Goal: Information Seeking & Learning: Understand process/instructions

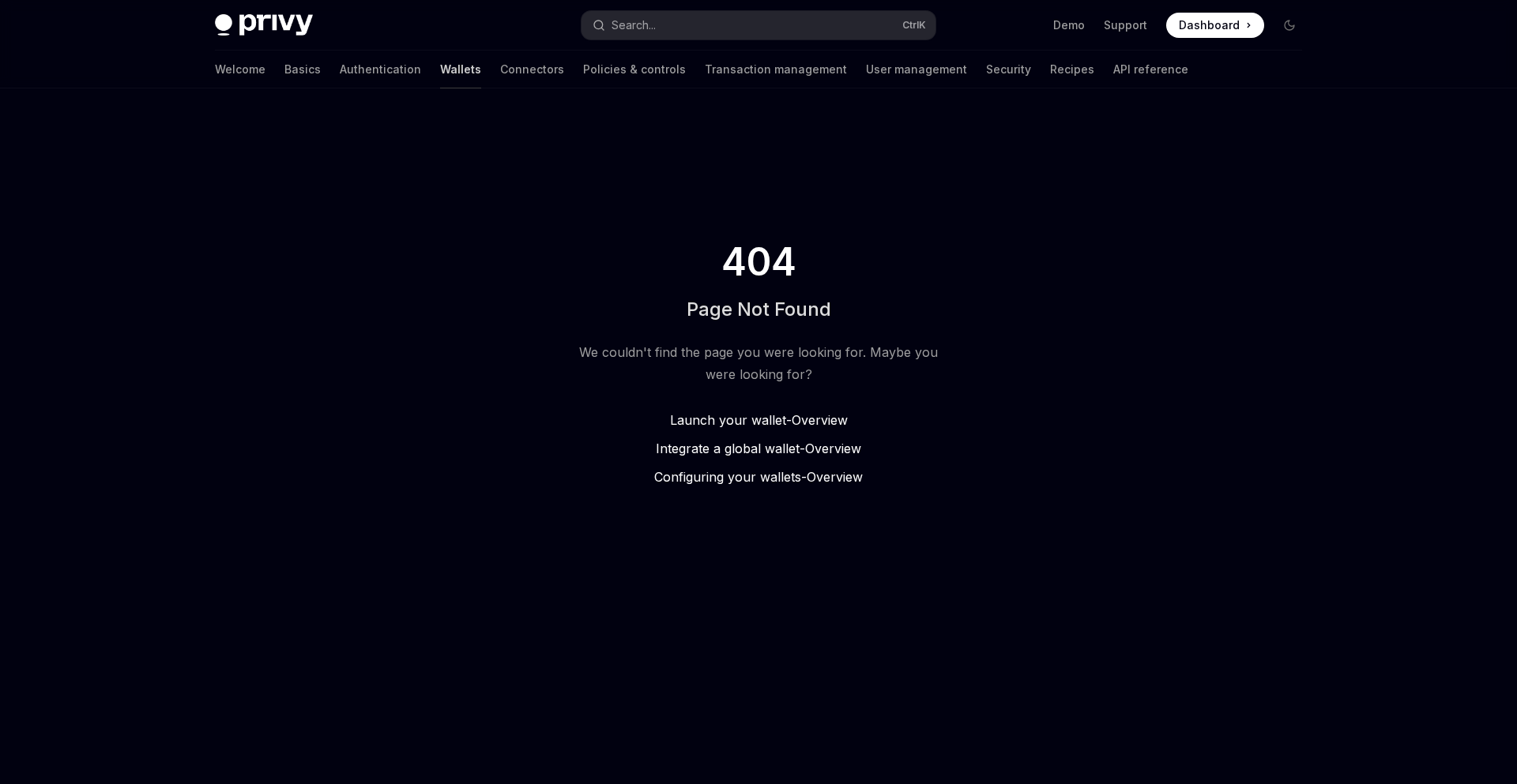
click at [440, 66] on link "Wallets" at bounding box center [460, 70] width 41 height 38
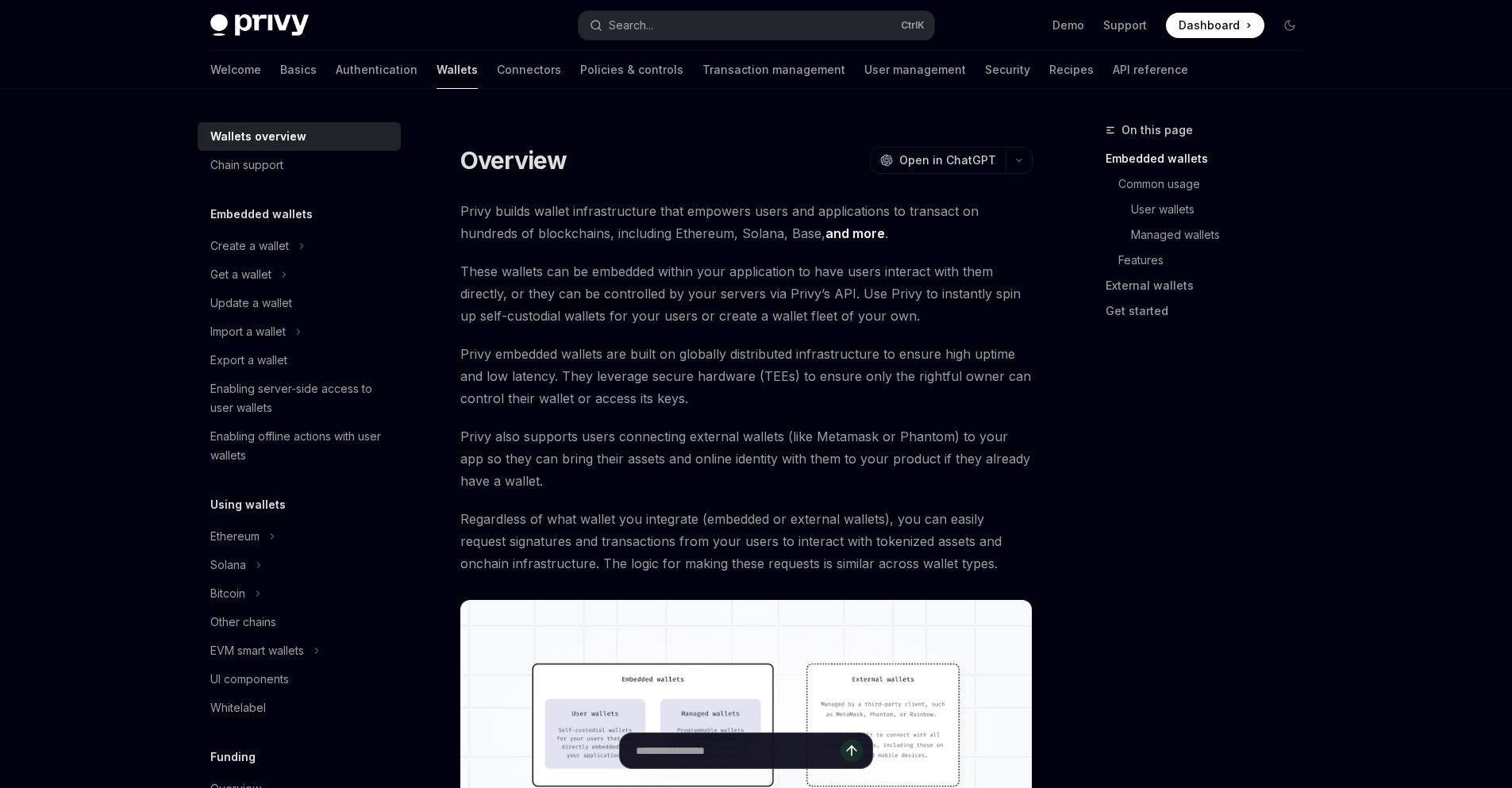
type textarea "*"
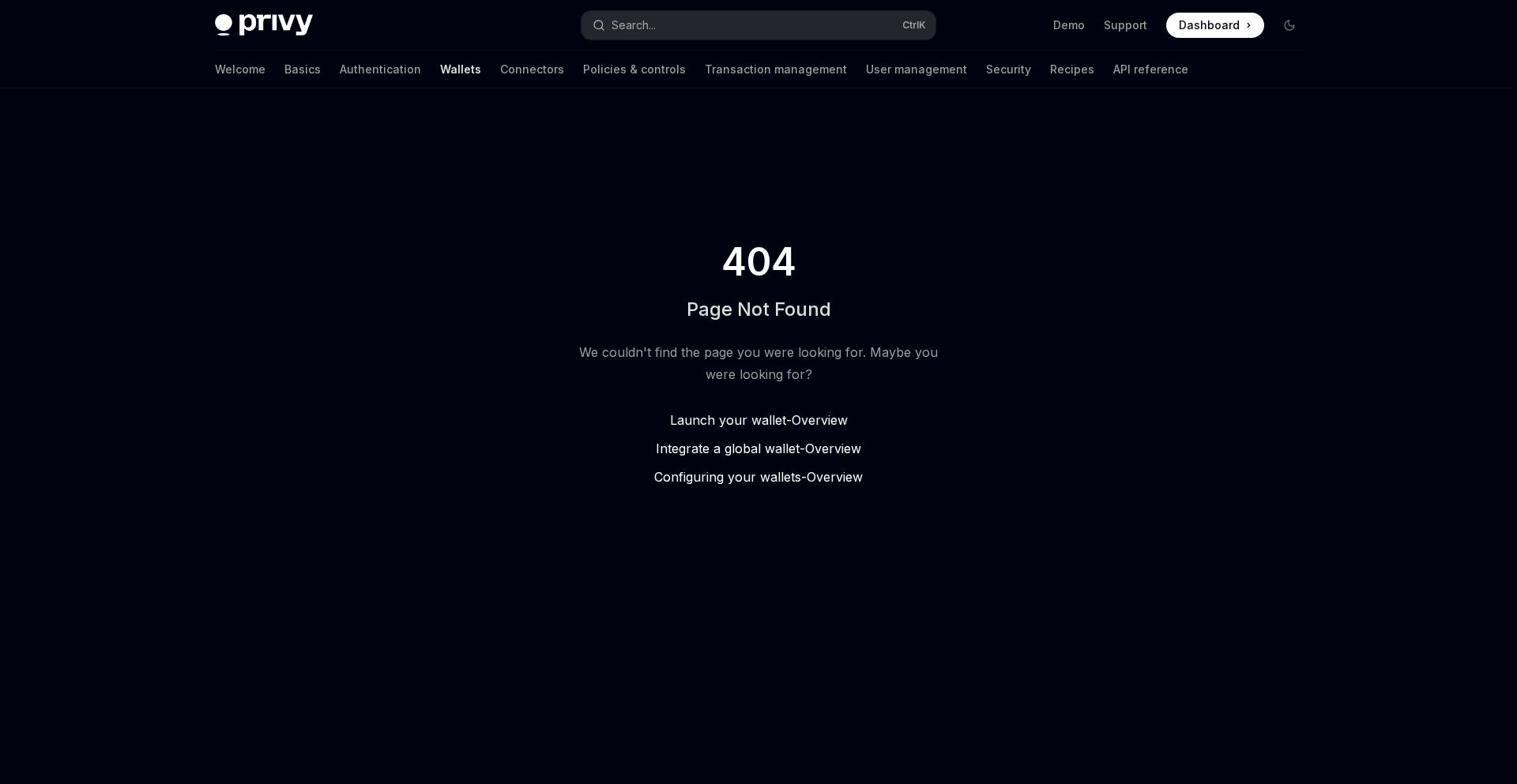
click at [440, 73] on link "Wallets" at bounding box center [460, 70] width 41 height 38
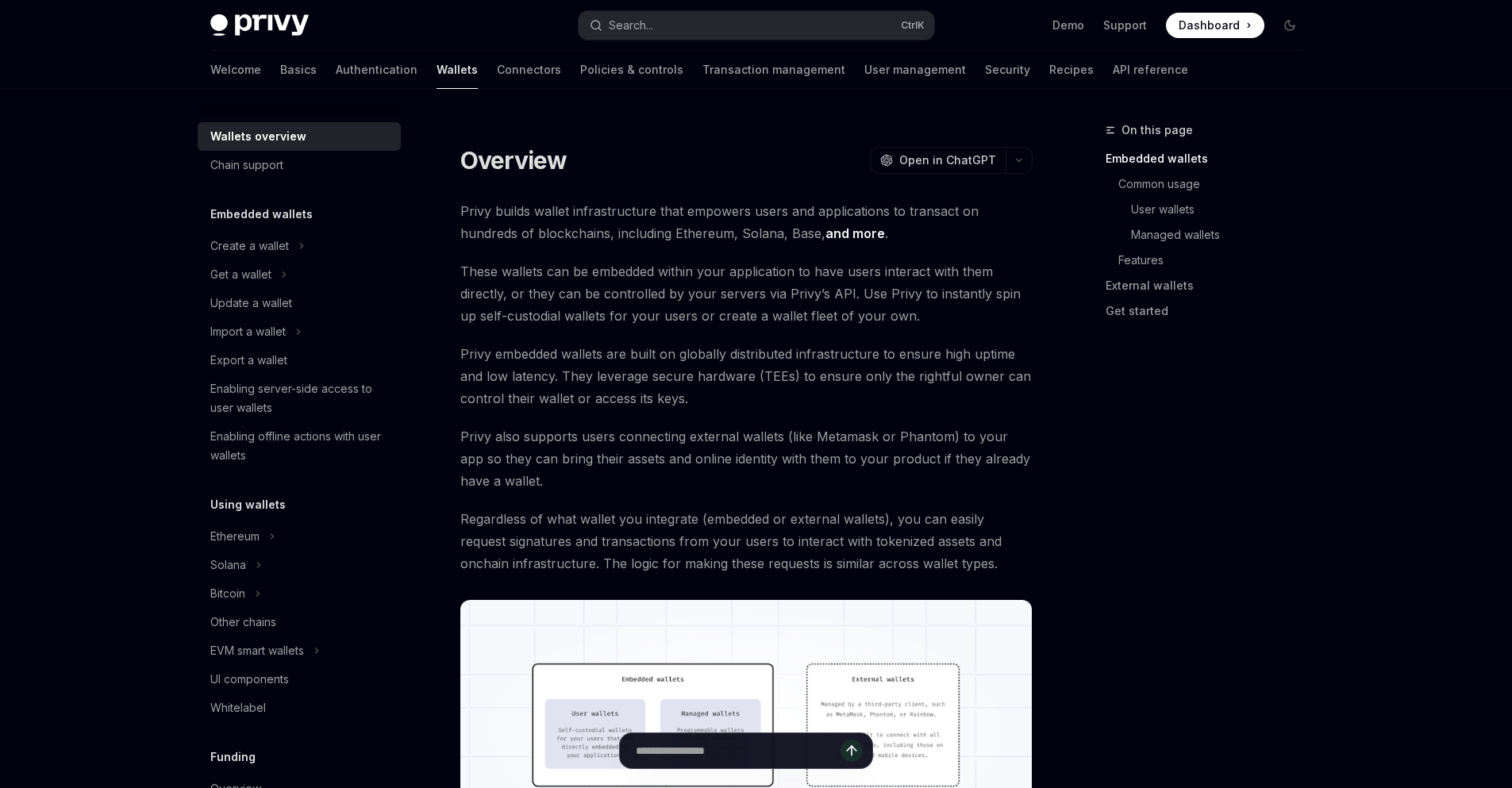
click at [280, 215] on h5 "Embedded wallets" at bounding box center [261, 214] width 103 height 19
click at [309, 139] on div "Wallets overview" at bounding box center [300, 136] width 181 height 19
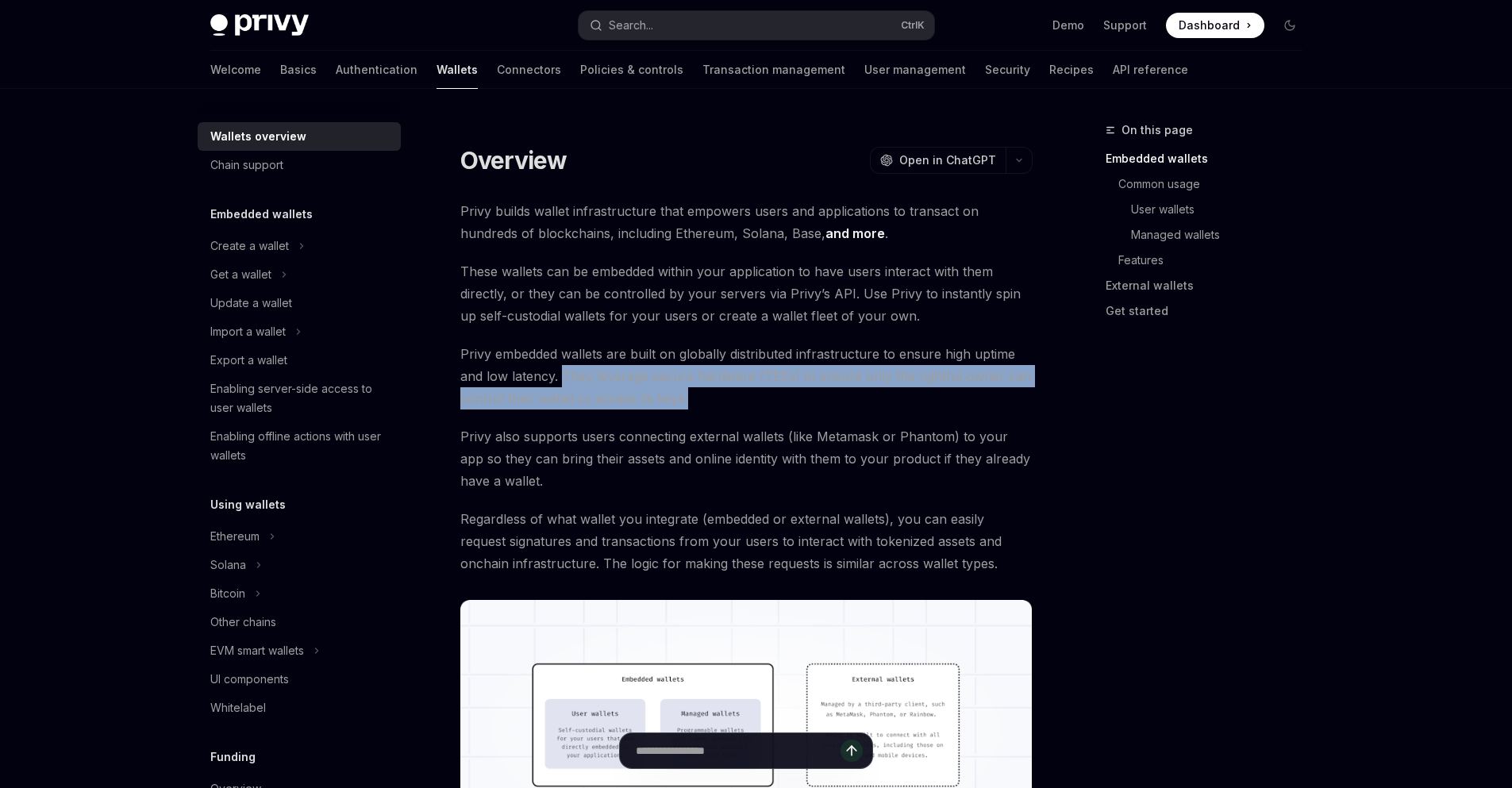
drag, startPoint x: 705, startPoint y: 397, endPoint x: 559, endPoint y: 374, distance: 147.8
click at [559, 374] on span "Privy embedded wallets are built on globally distributed infrastructure to ensu…" at bounding box center [747, 376] width 572 height 67
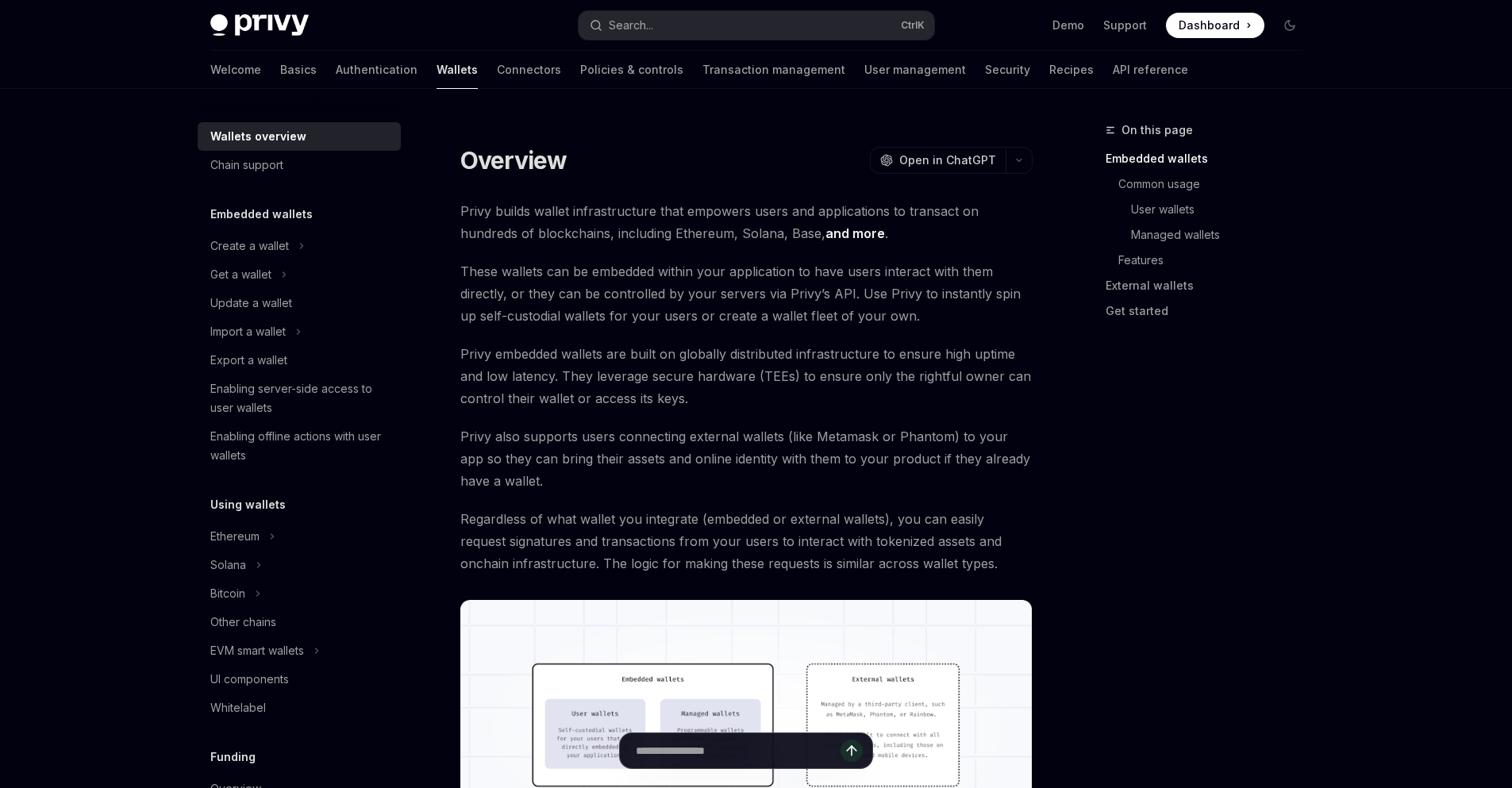
click at [837, 475] on span "Privy also supports users connecting external wallets (like Metamask or Phantom…" at bounding box center [747, 459] width 572 height 67
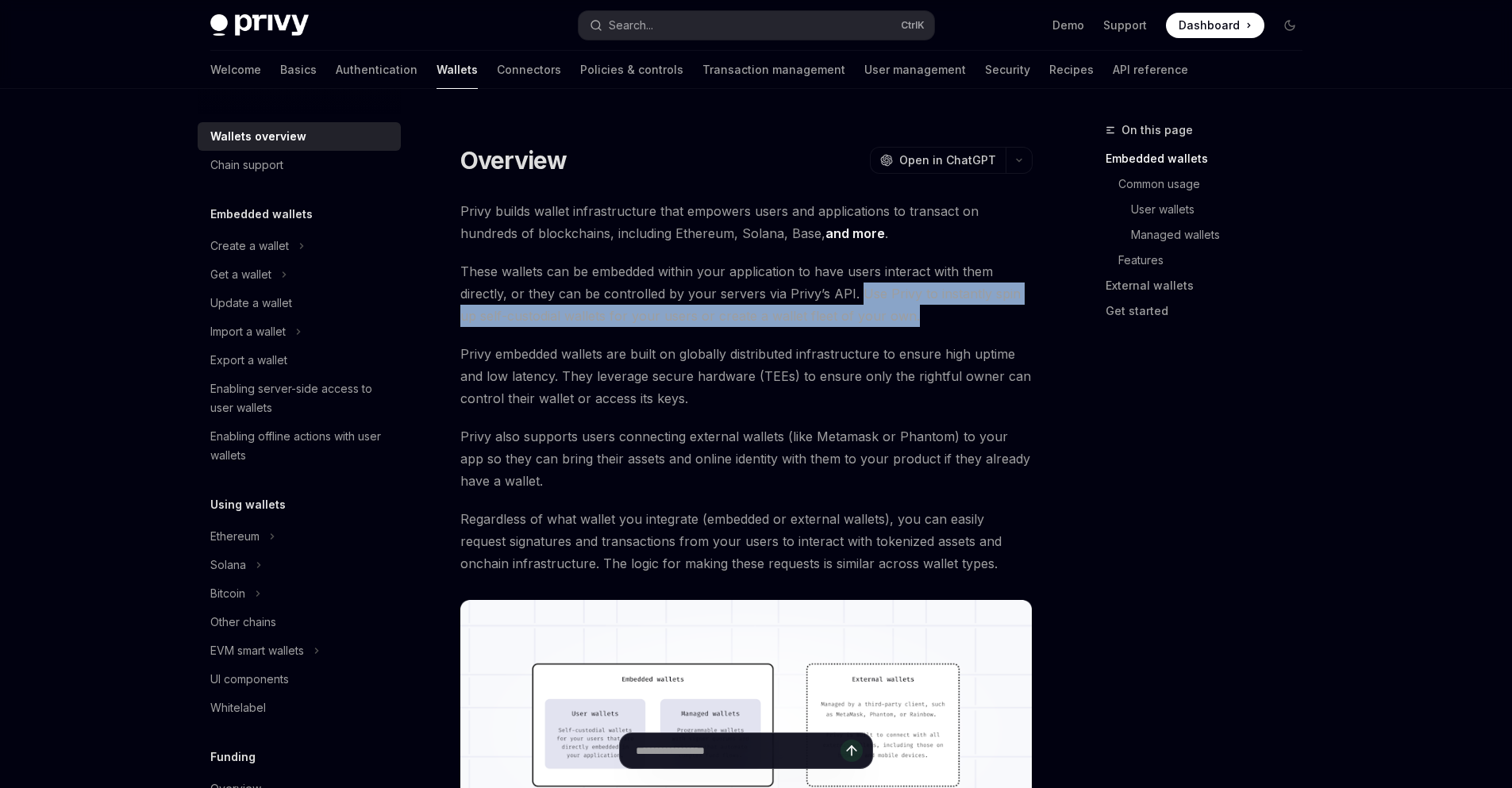
drag, startPoint x: 852, startPoint y: 289, endPoint x: 922, endPoint y: 319, distance: 76.2
click at [922, 319] on span "These wallets can be embedded within your application to have users interact wi…" at bounding box center [747, 294] width 572 height 67
click at [938, 316] on span "These wallets can be embedded within your application to have users interact wi…" at bounding box center [747, 294] width 572 height 67
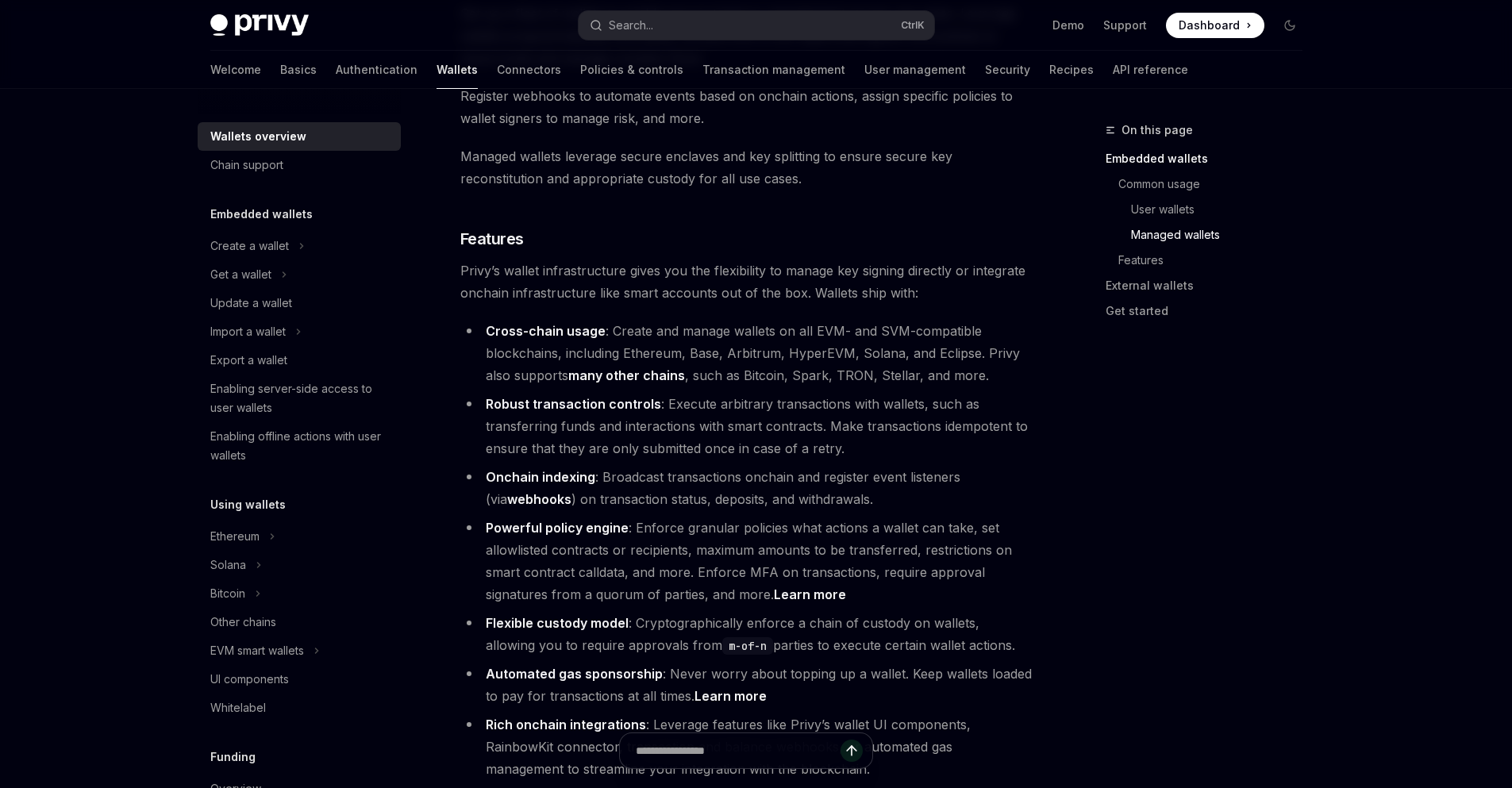
scroll to position [1619, 0]
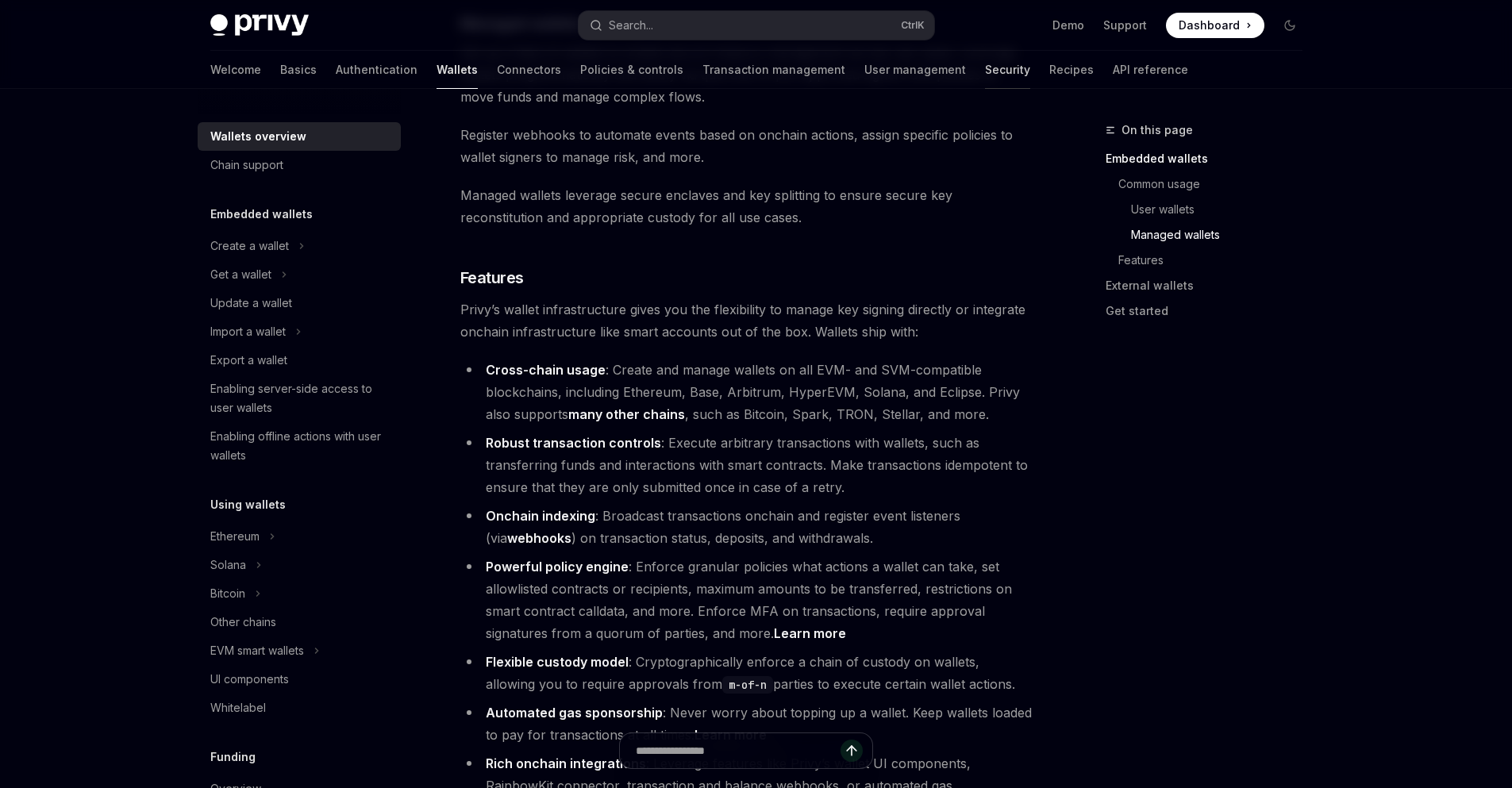
click at [985, 63] on link "Security" at bounding box center [1007, 70] width 45 height 38
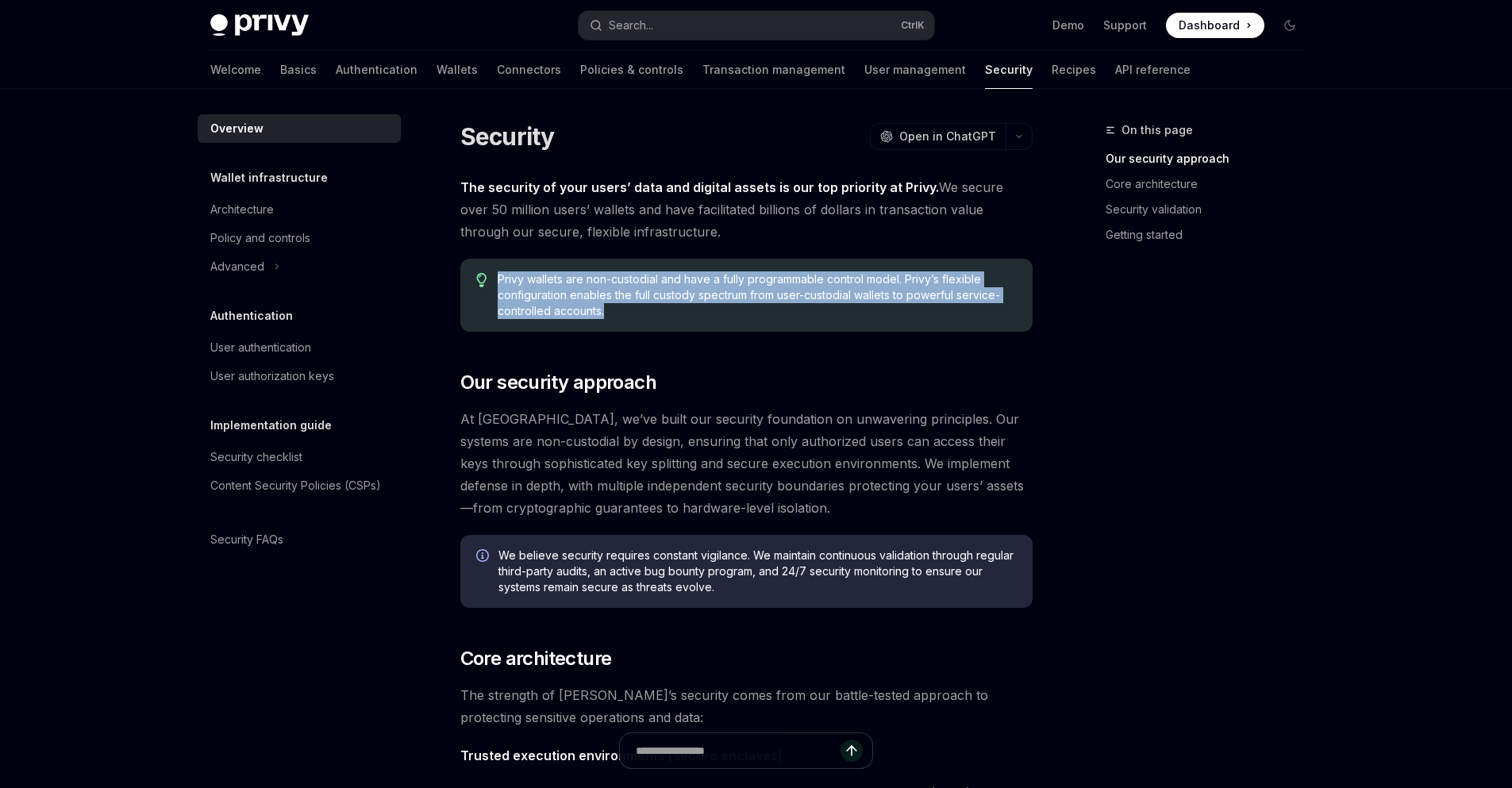
drag, startPoint x: 616, startPoint y: 309, endPoint x: 497, endPoint y: 280, distance: 122.5
click at [497, 280] on span "Privy wallets are non-custodial and have a fully programmable control model. Pr…" at bounding box center [756, 295] width 518 height 48
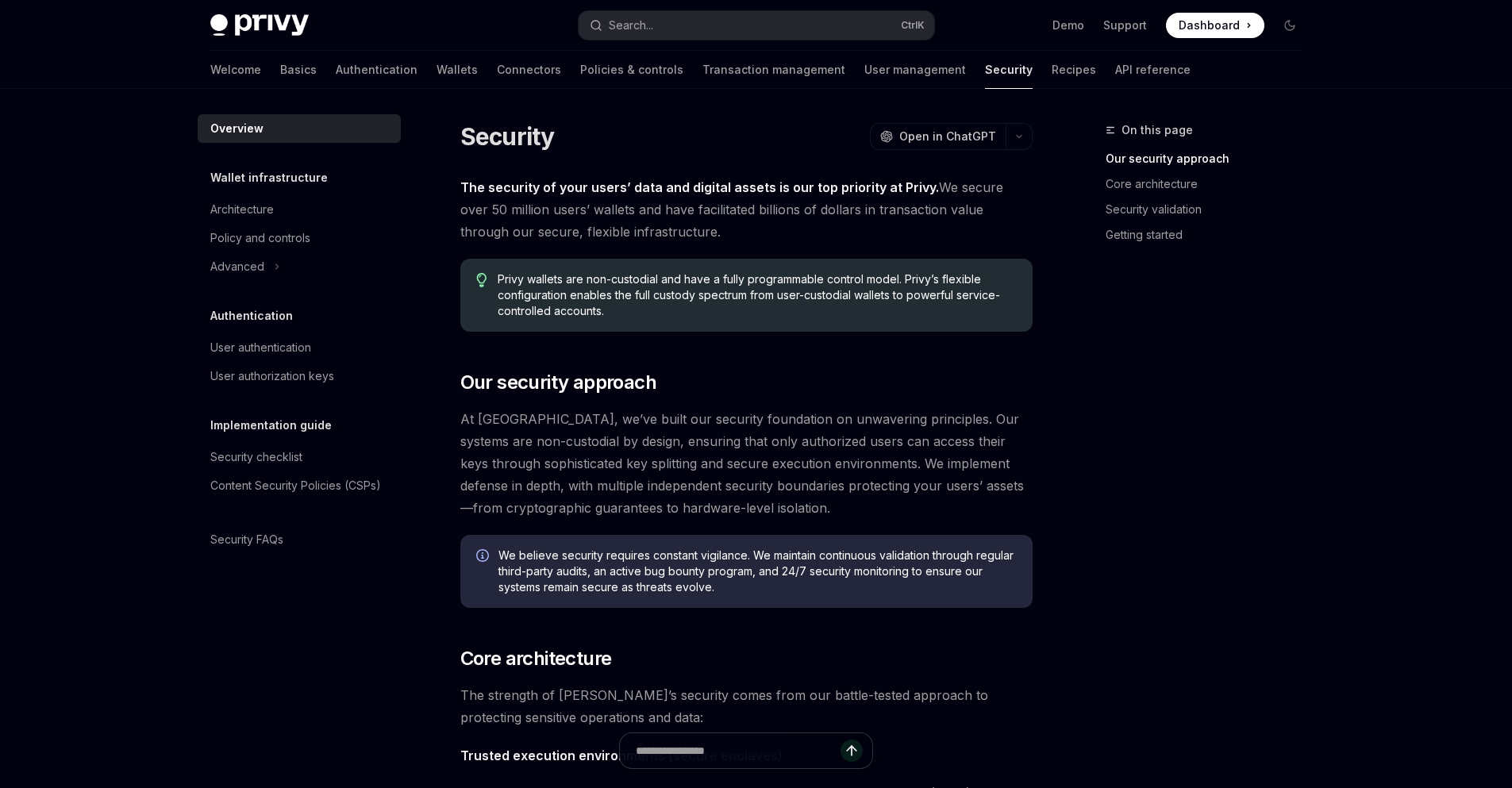
click at [1111, 412] on div "On this page Our security approach Core architecture Security validation Gettin…" at bounding box center [1194, 455] width 241 height 668
drag, startPoint x: 658, startPoint y: 277, endPoint x: 486, endPoint y: 281, distance: 172.0
click at [486, 281] on div "Privy wallets are non-custodial and have a fully programmable control model. Pr…" at bounding box center [747, 295] width 572 height 73
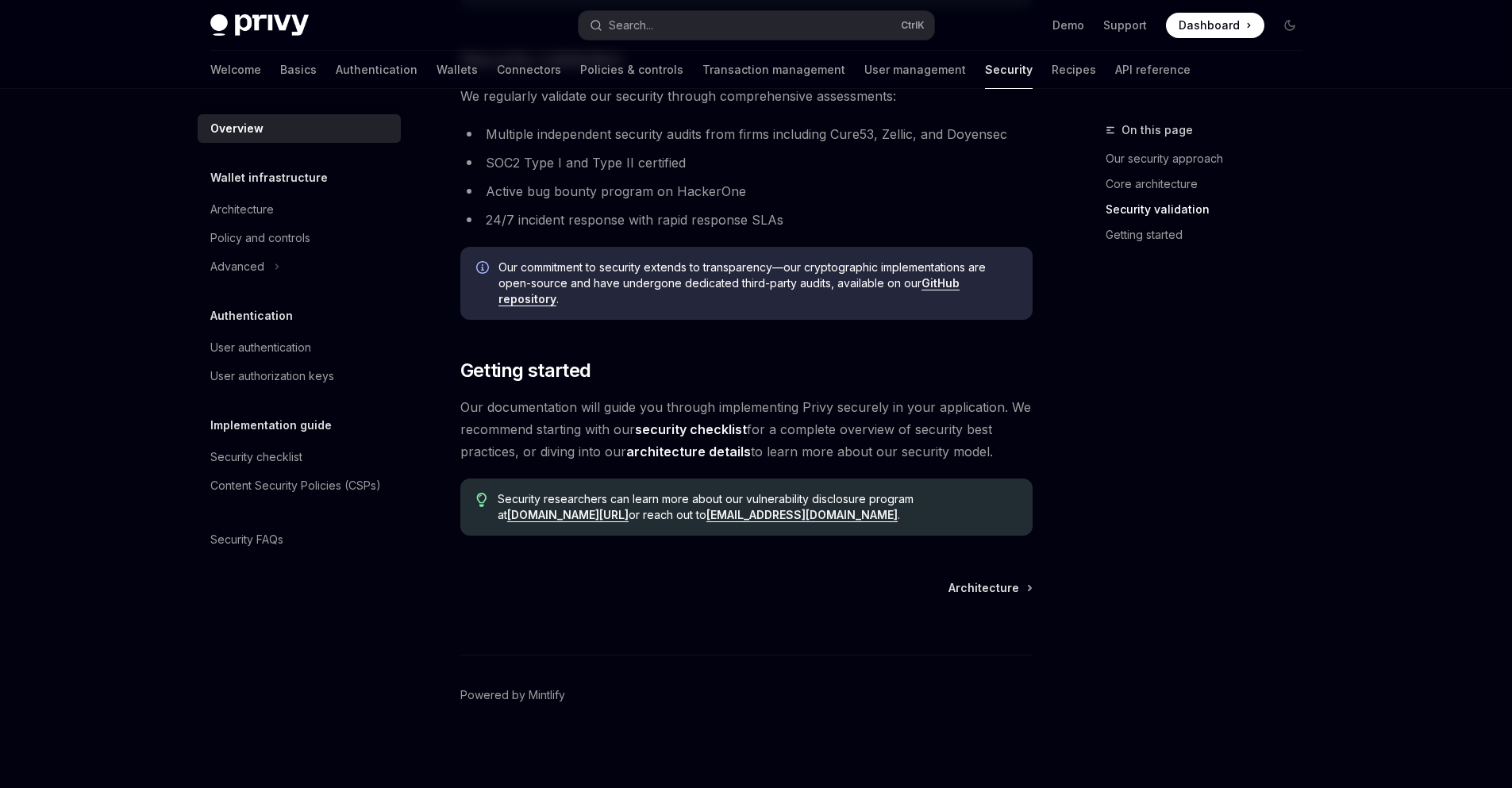
scroll to position [1061, 0]
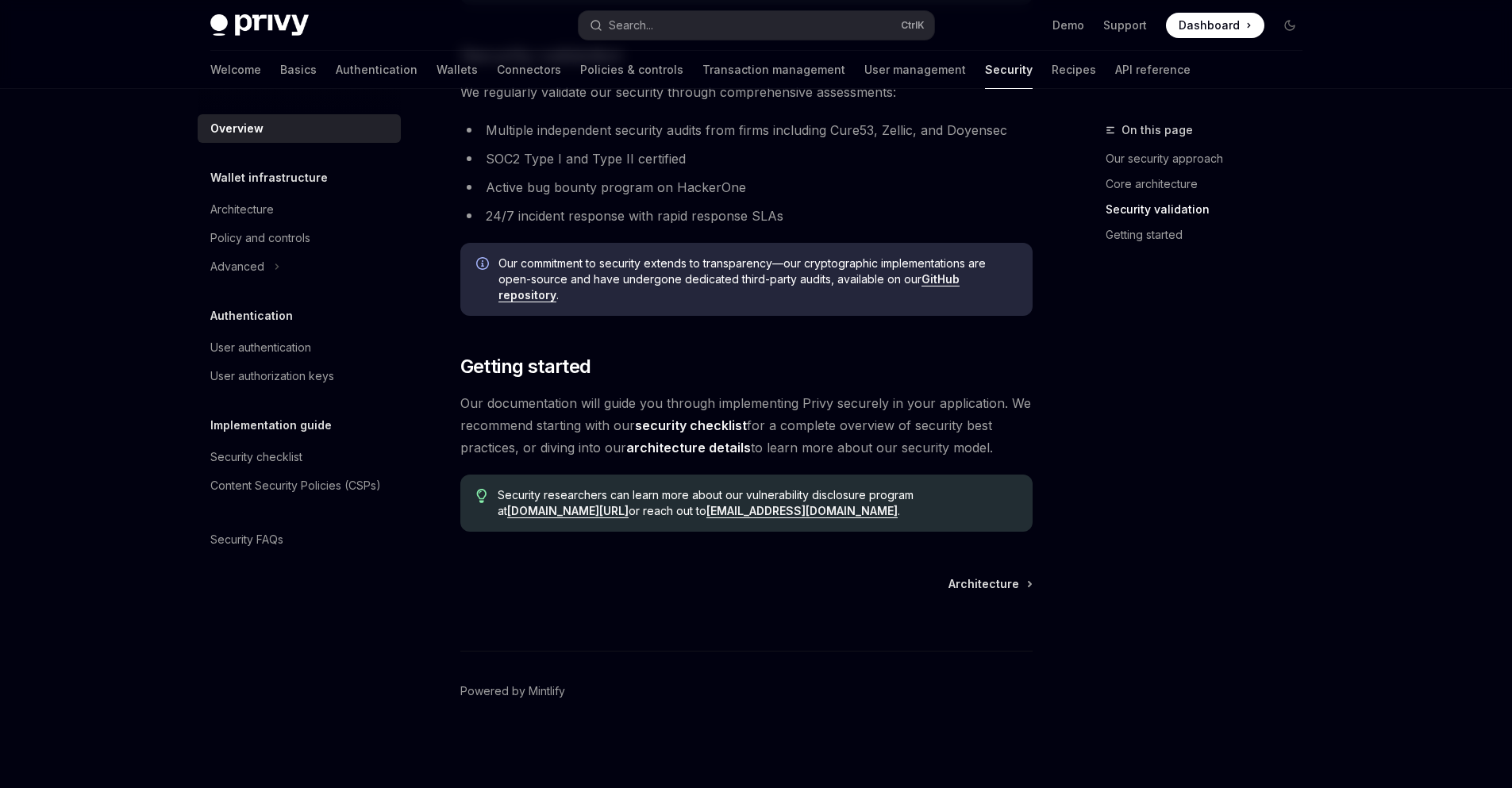
click at [667, 443] on link "architecture details" at bounding box center [688, 448] width 124 height 17
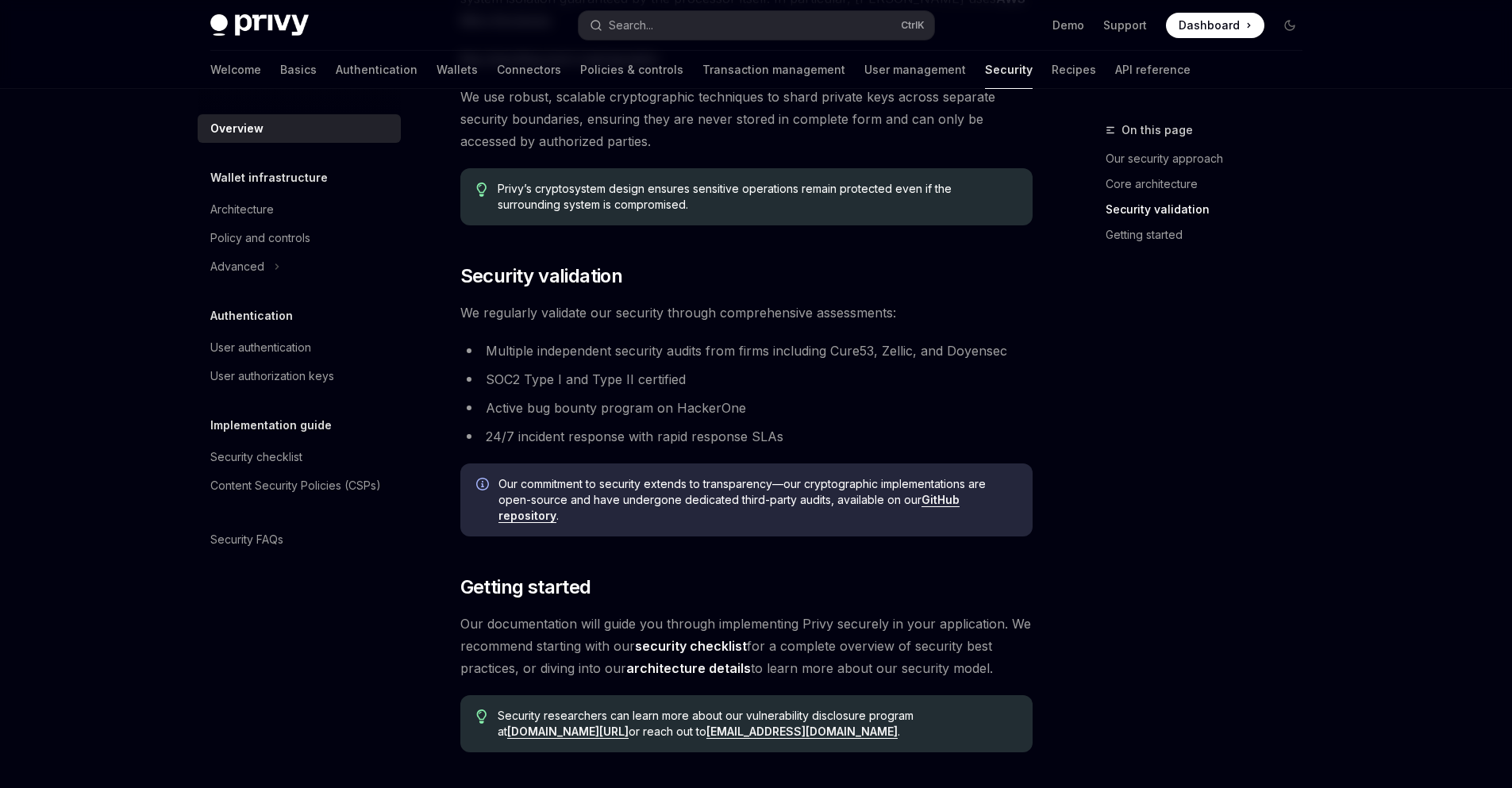
scroll to position [1061, 0]
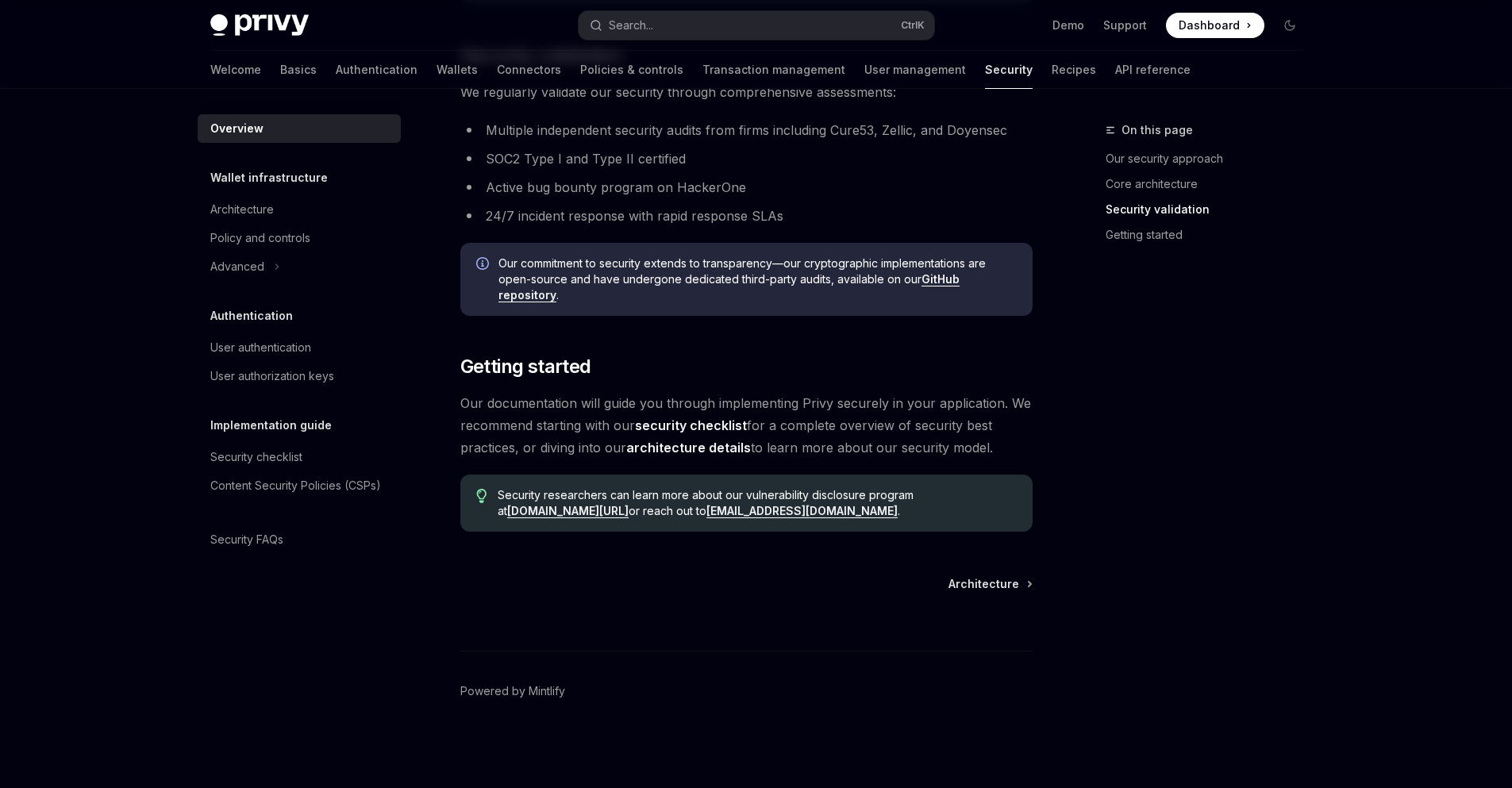
click at [714, 429] on link "security checklist" at bounding box center [691, 426] width 112 height 17
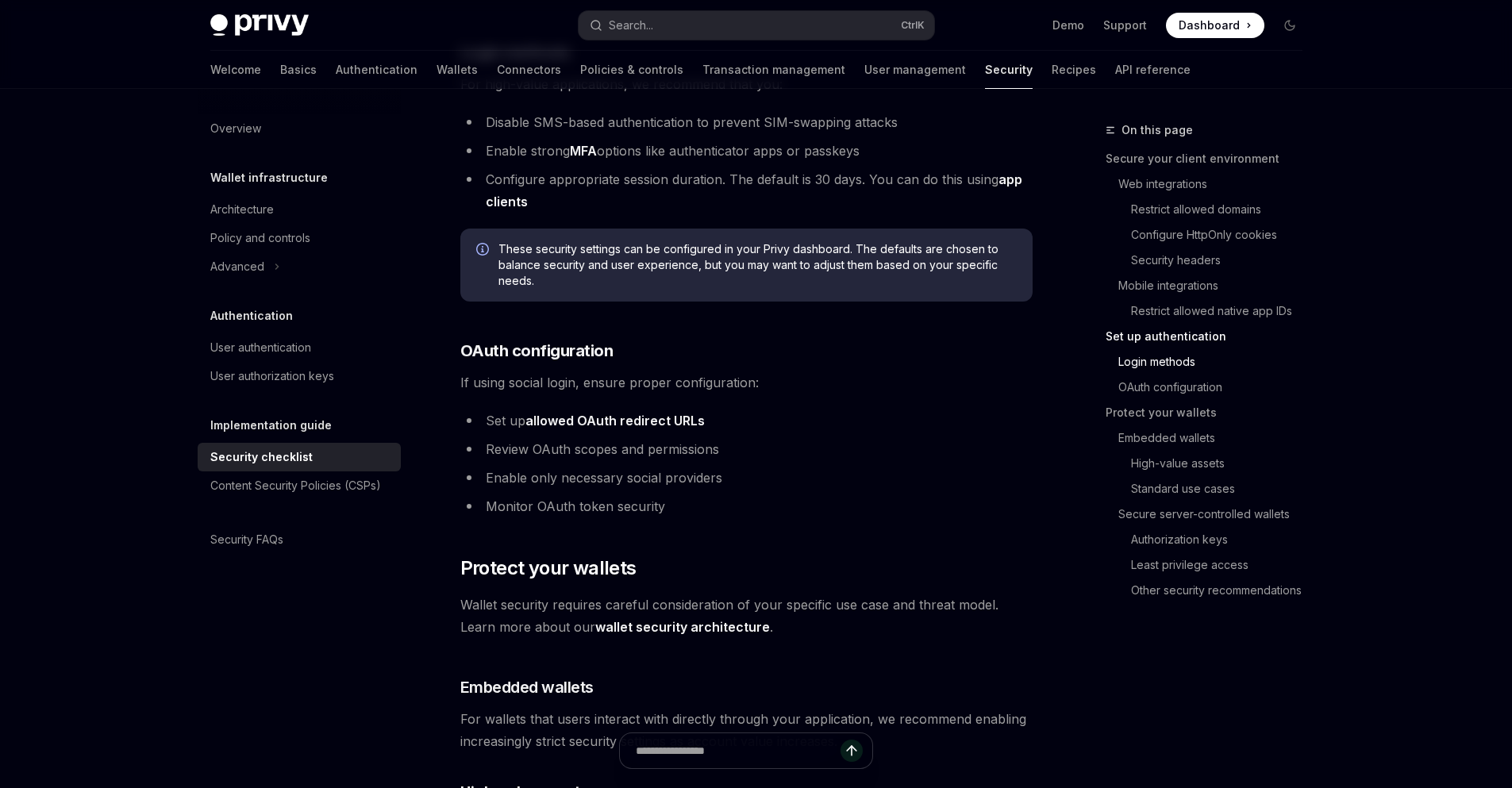
scroll to position [1061, 0]
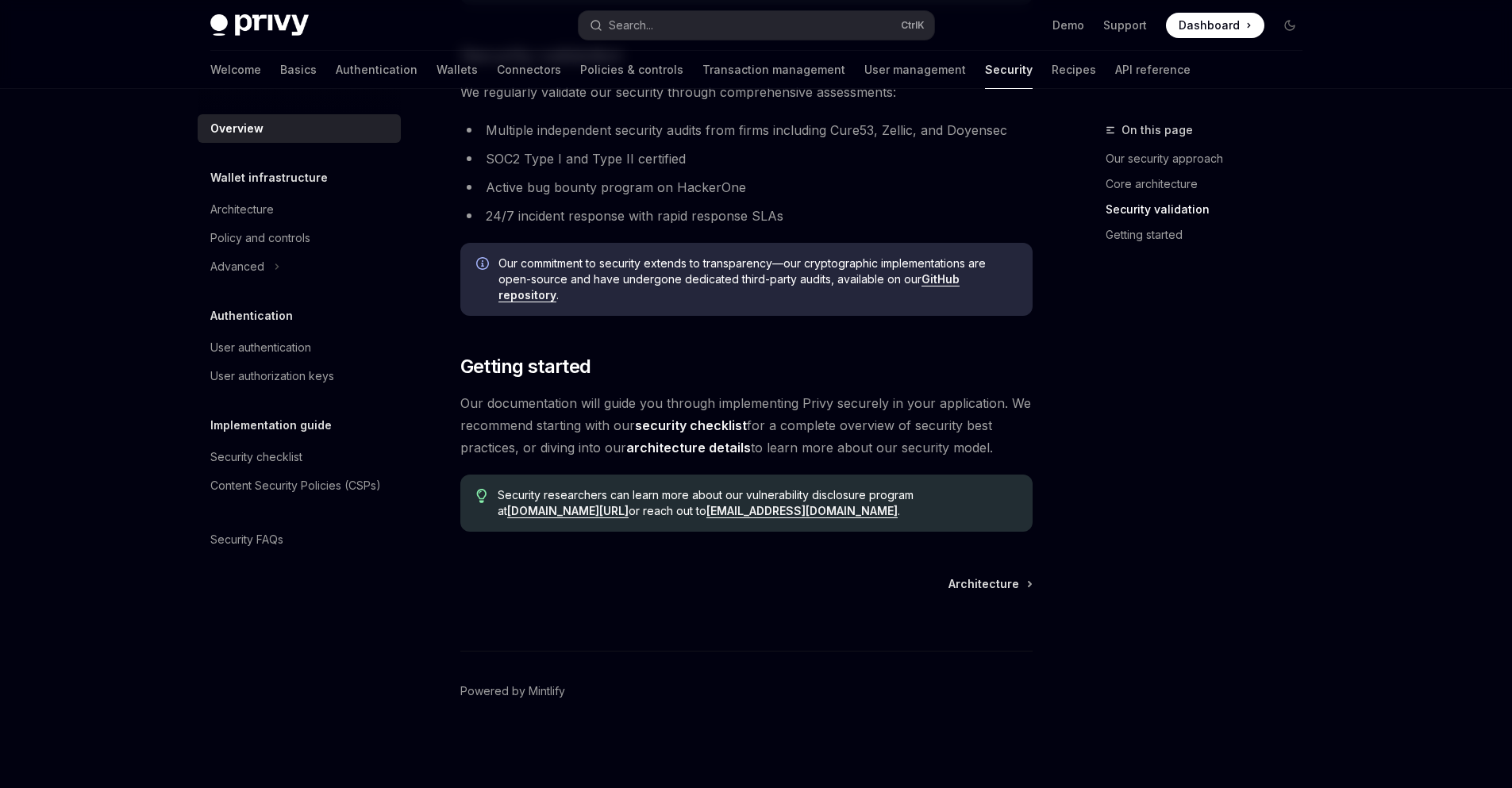
click at [703, 446] on link "architecture details" at bounding box center [688, 448] width 124 height 17
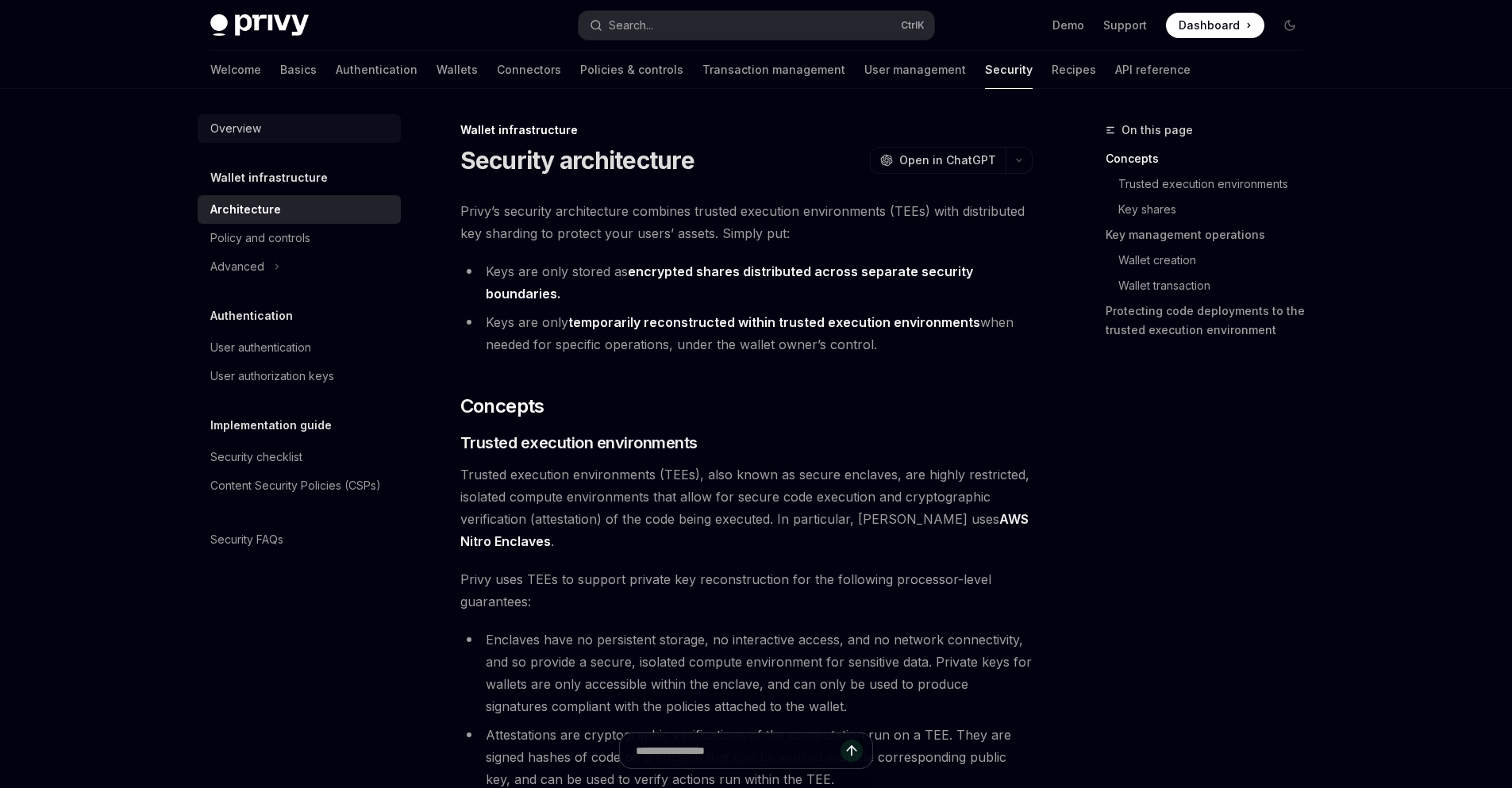
click at [239, 128] on div "Overview" at bounding box center [235, 129] width 51 height 19
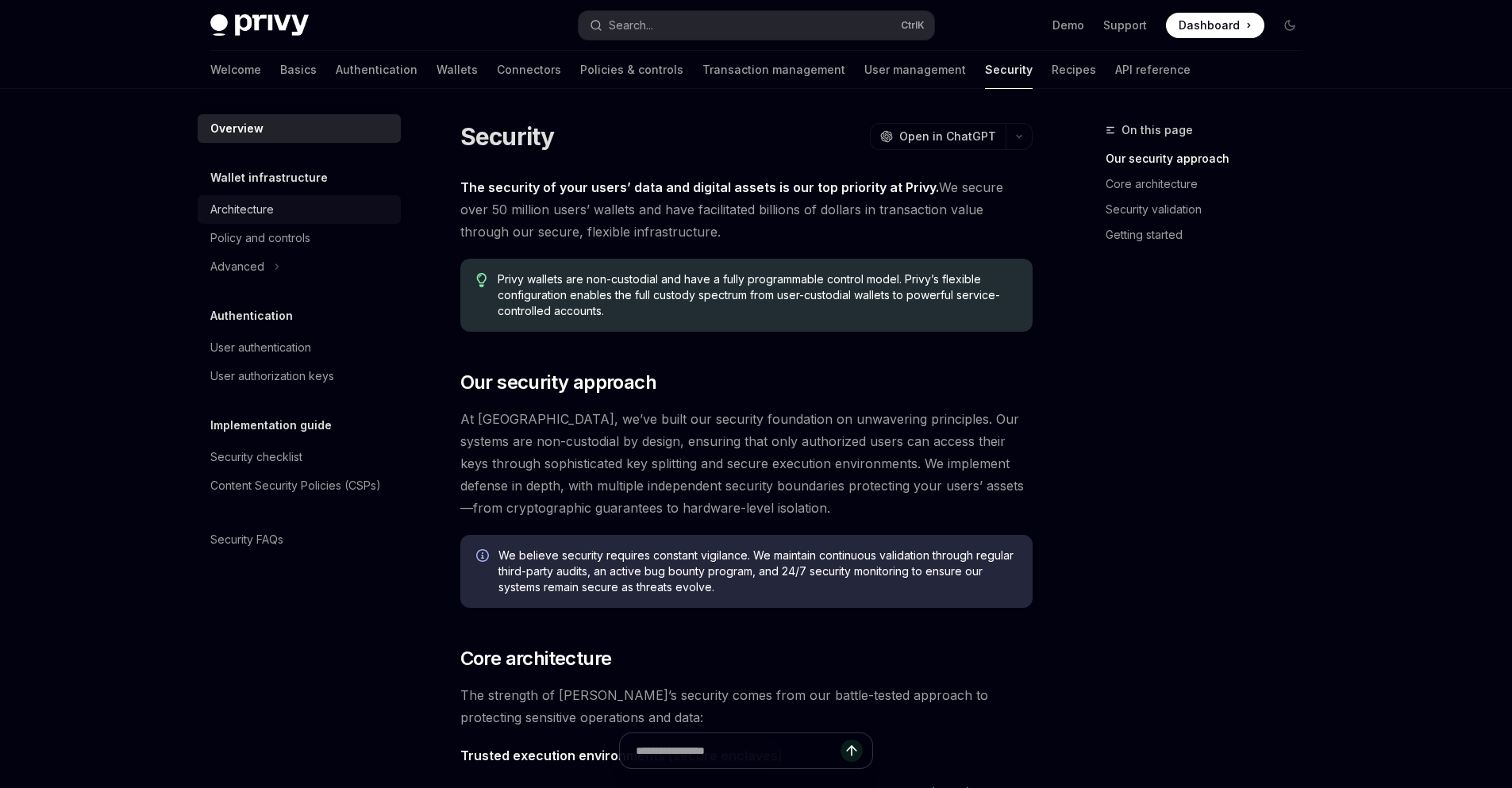
click at [241, 210] on div "Architecture" at bounding box center [242, 210] width 63 height 19
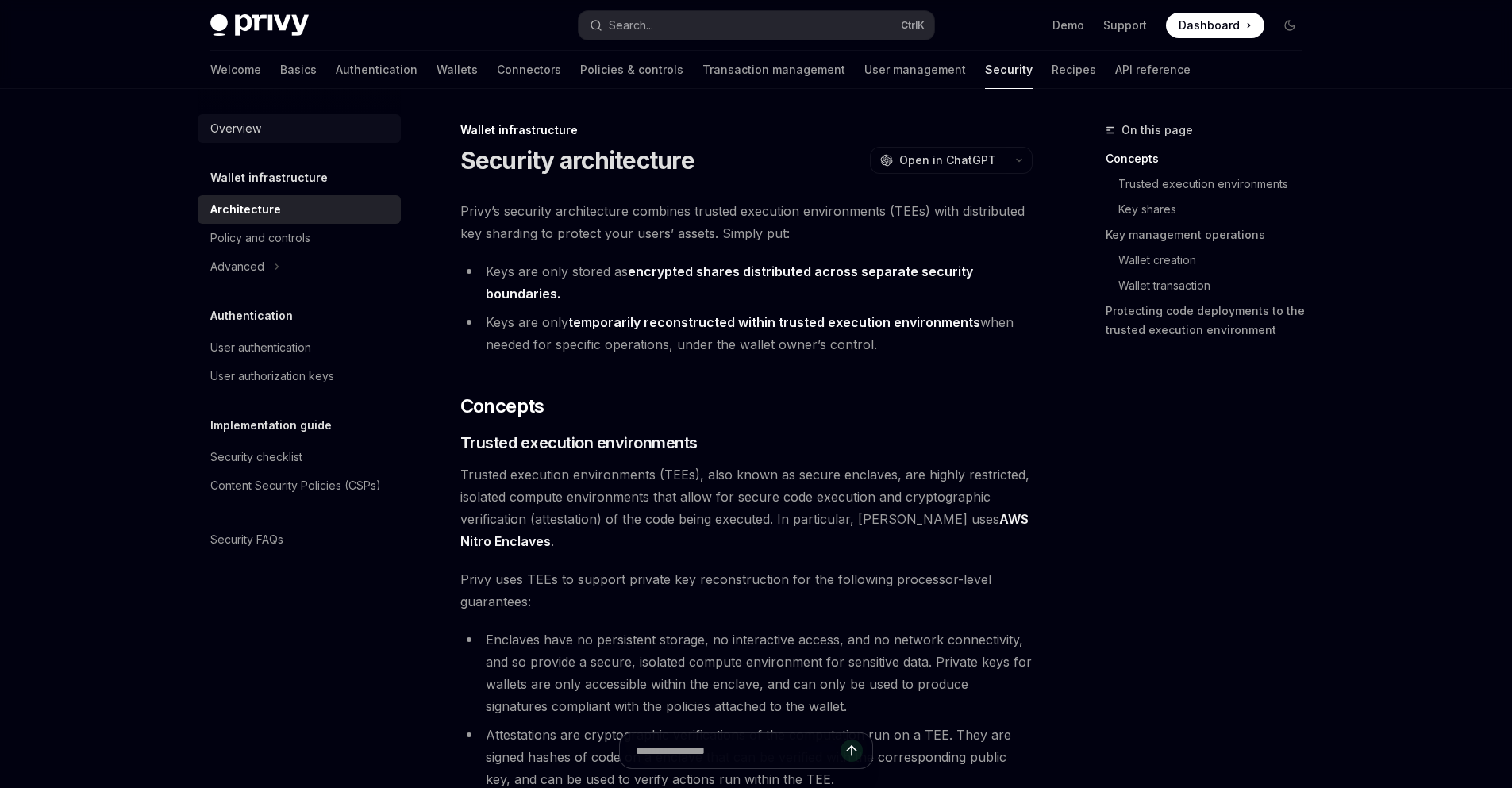
click at [244, 134] on div "Overview" at bounding box center [235, 129] width 51 height 19
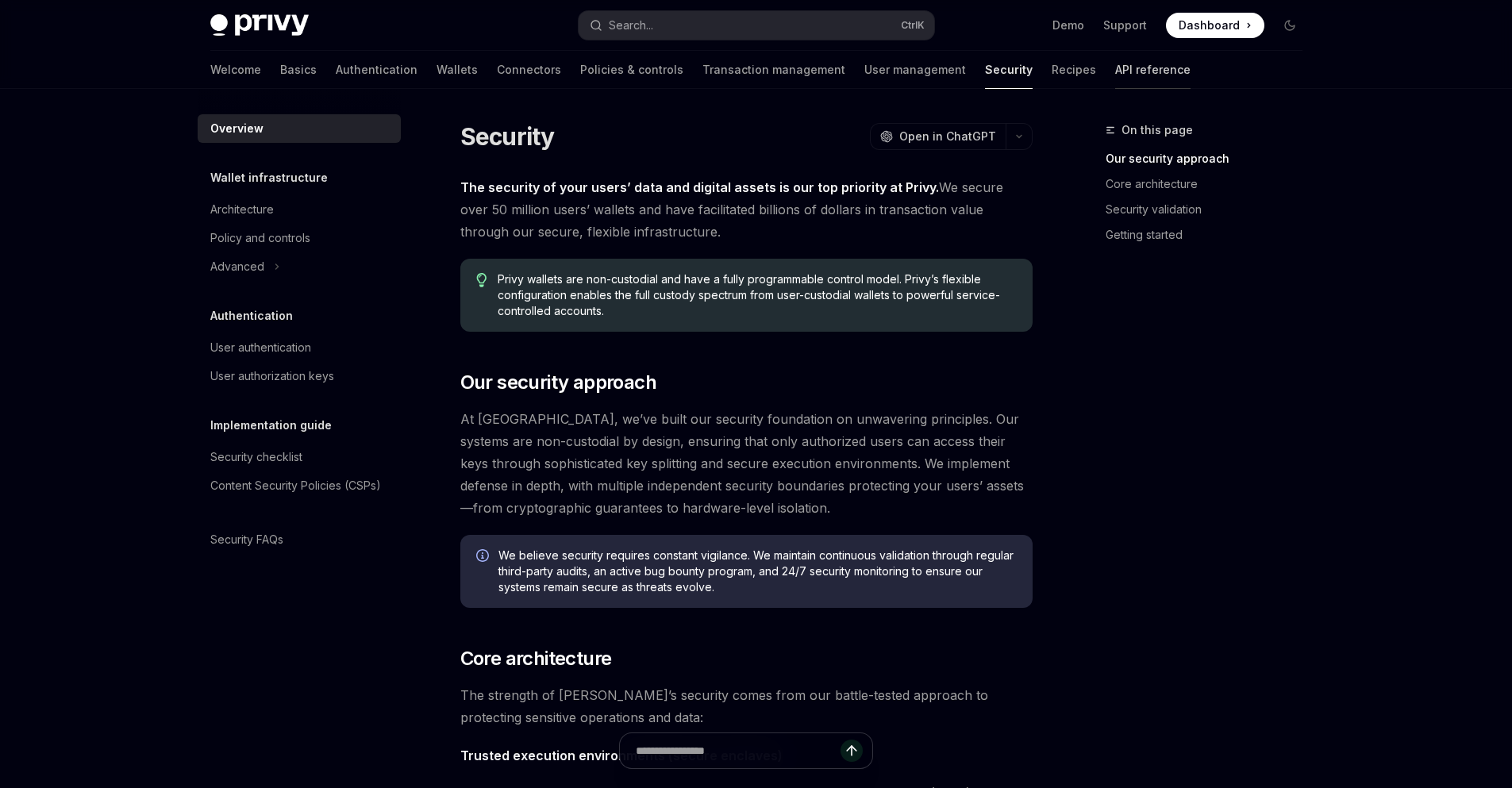
click at [1115, 75] on link "API reference" at bounding box center [1152, 70] width 75 height 38
type textarea "*"
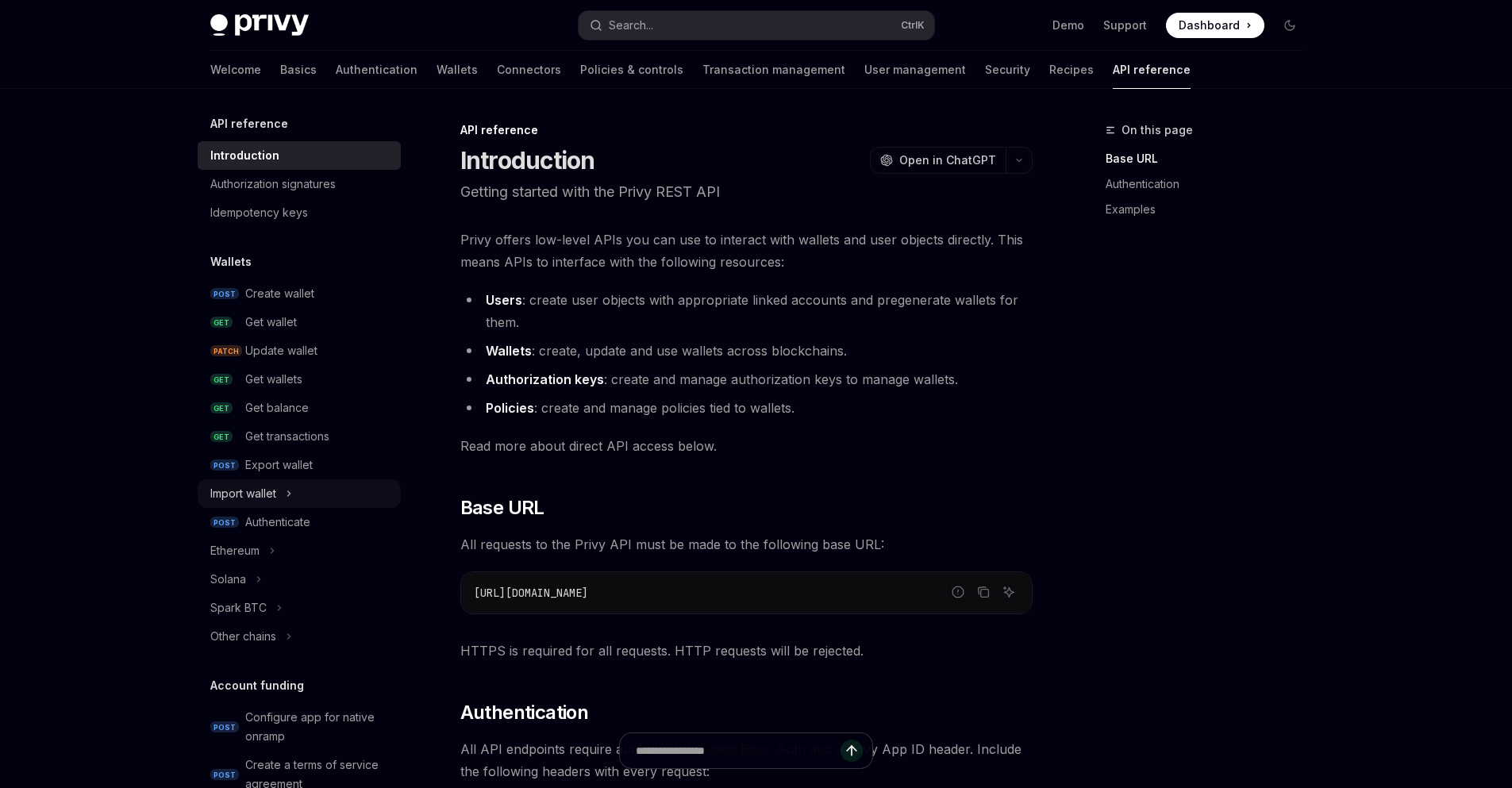
click at [285, 492] on button "Import wallet" at bounding box center [299, 493] width 203 height 28
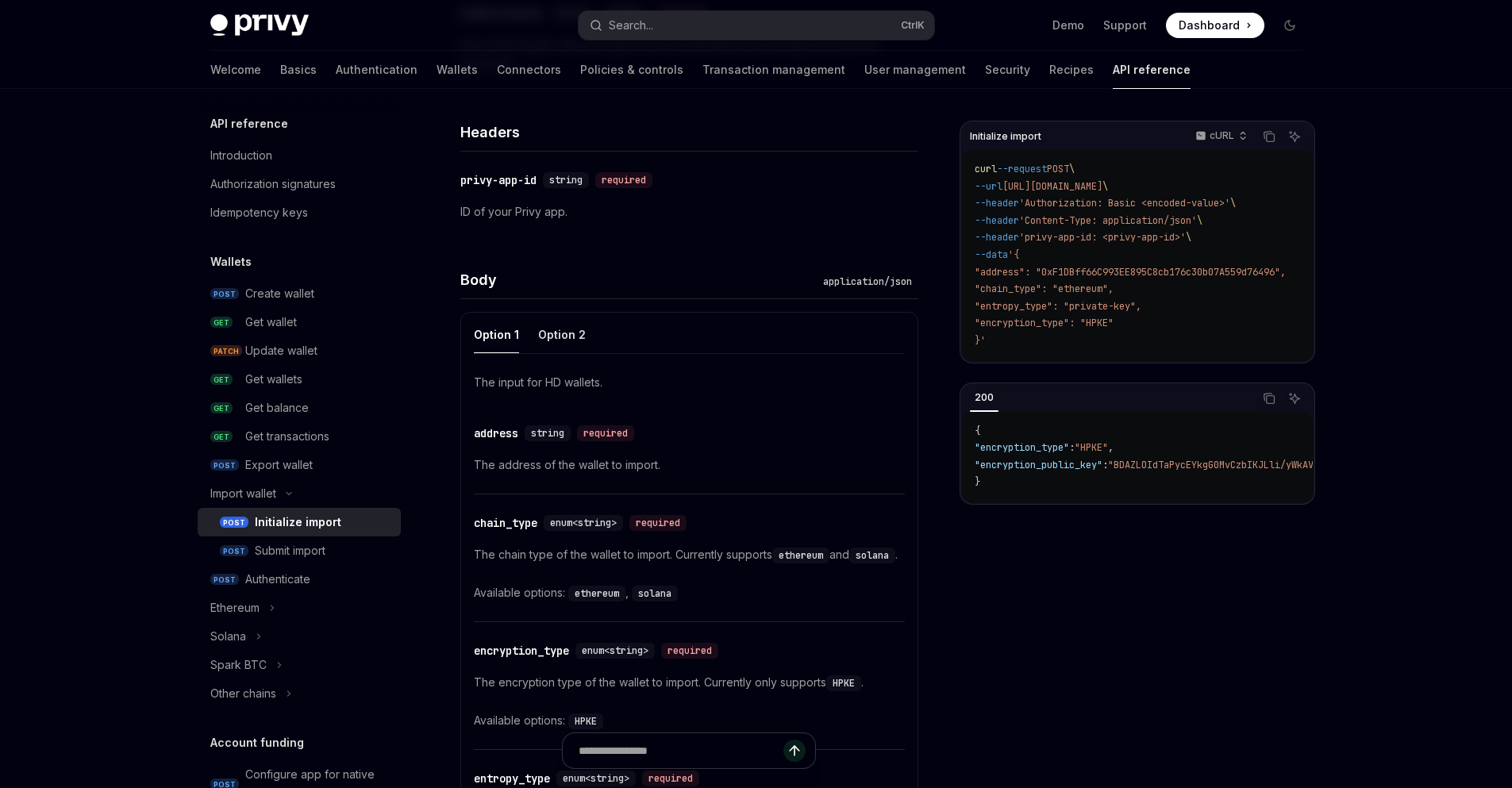
scroll to position [381, 0]
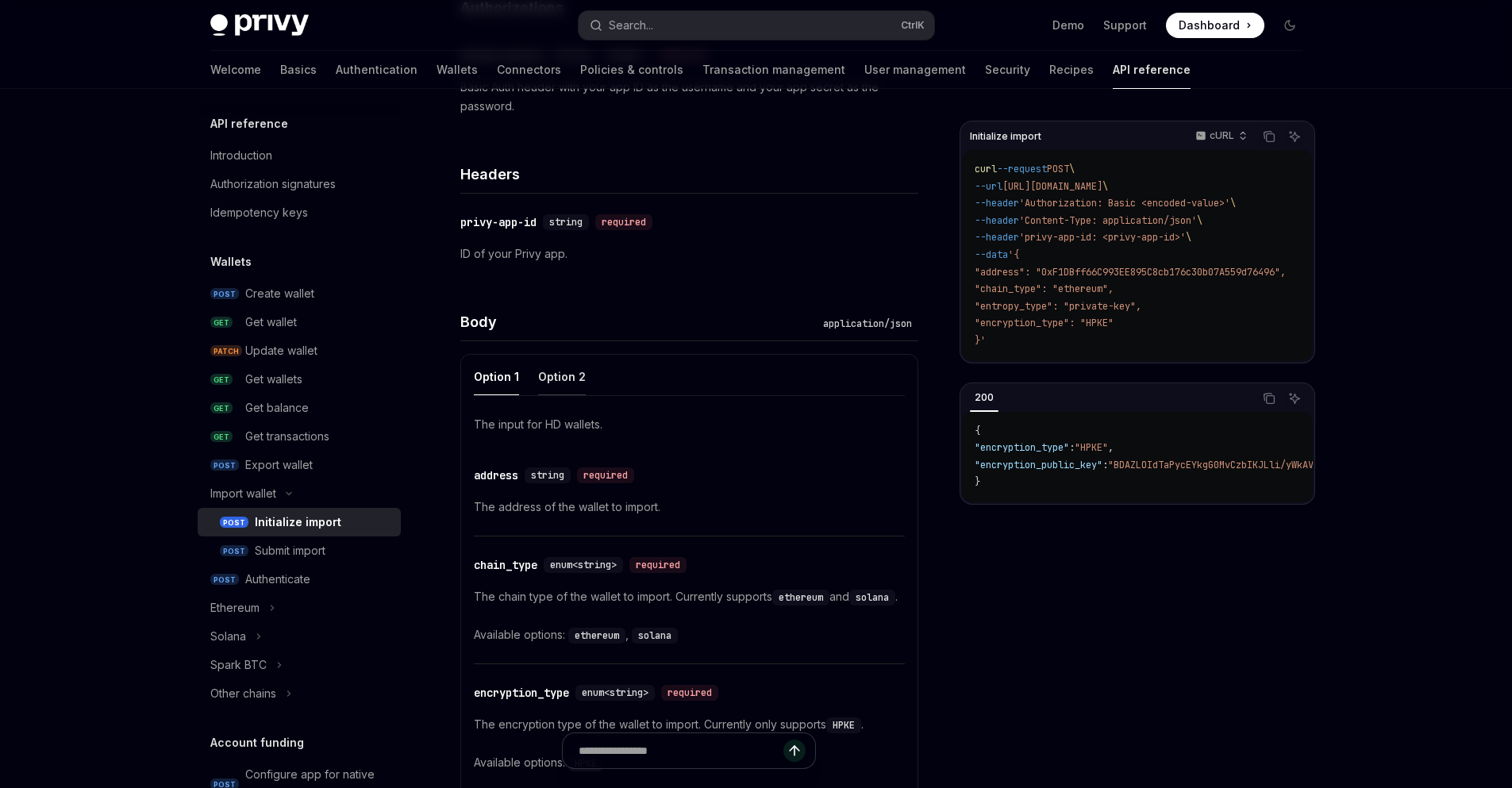
click at [549, 381] on div "Option 2" at bounding box center [562, 376] width 48 height 38
click at [496, 377] on div "Option 1" at bounding box center [496, 376] width 45 height 38
click at [297, 551] on div "Submit import" at bounding box center [290, 551] width 71 height 19
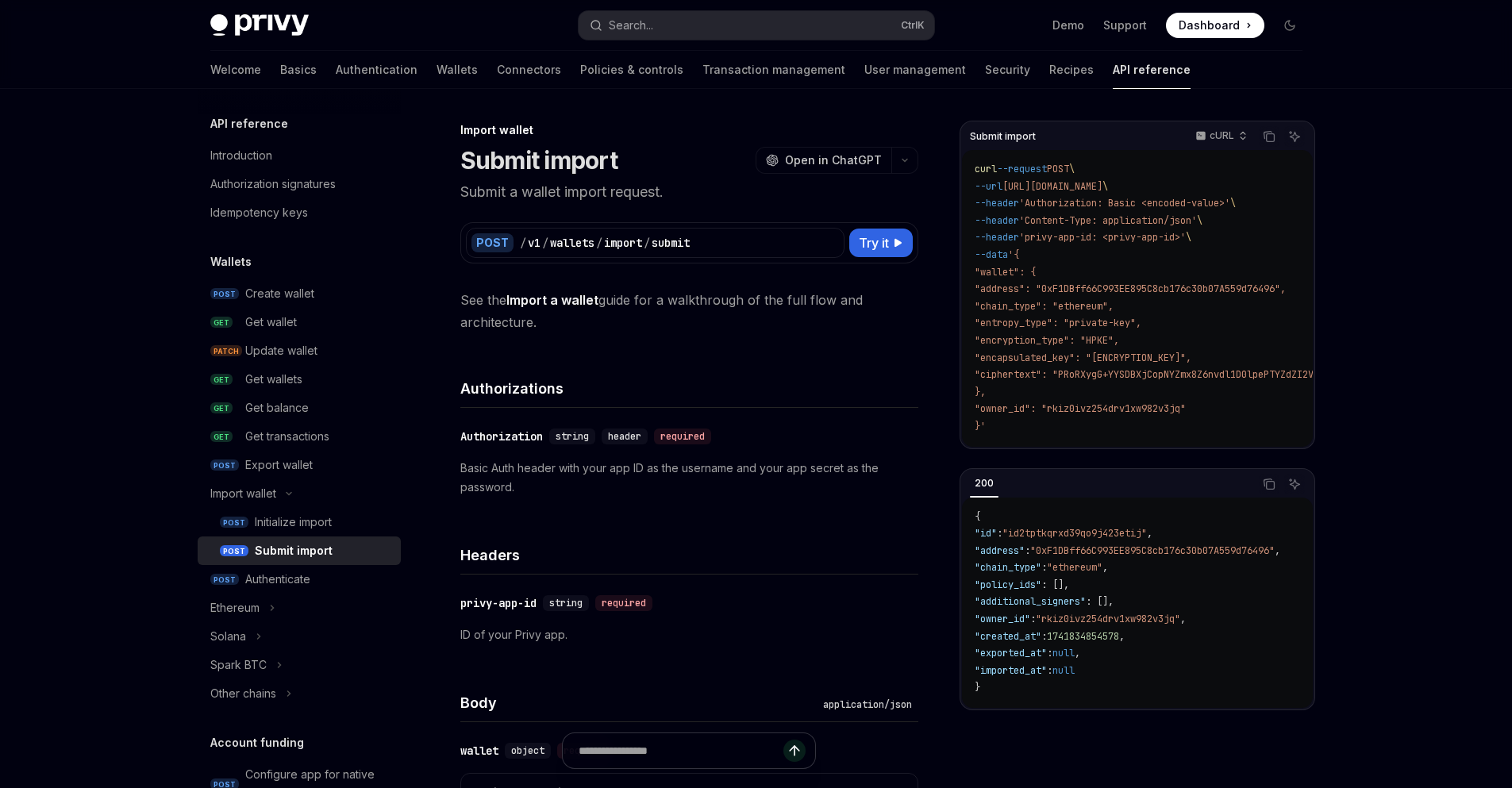
drag, startPoint x: 1073, startPoint y: 447, endPoint x: 1255, endPoint y: 463, distance: 182.7
click at [1271, 458] on div "Submit import cURL Copy Ask AI curl --request POST \ --url [URL][DOMAIN_NAME] \…" at bounding box center [1137, 416] width 355 height 590
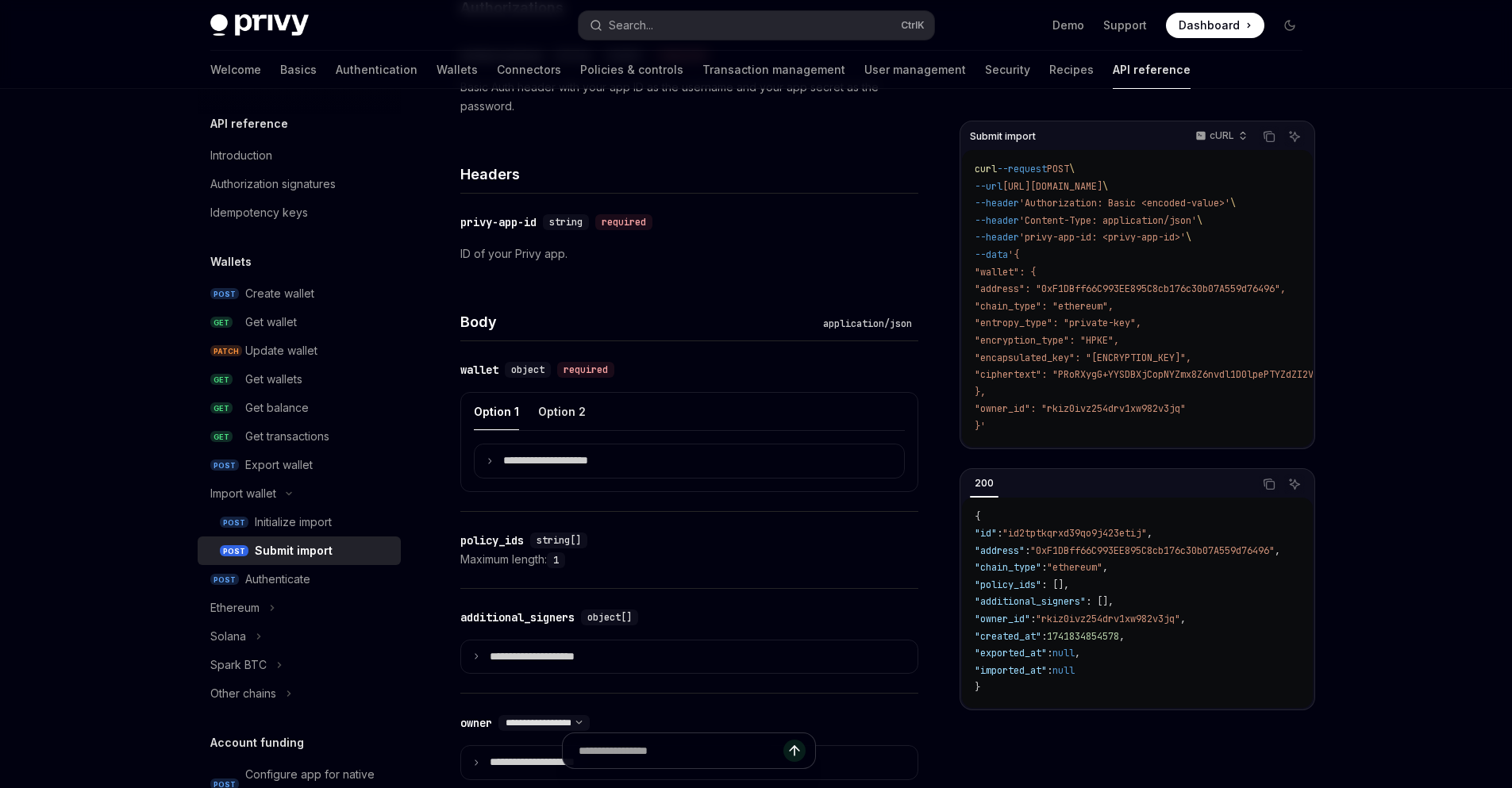
scroll to position [285, 0]
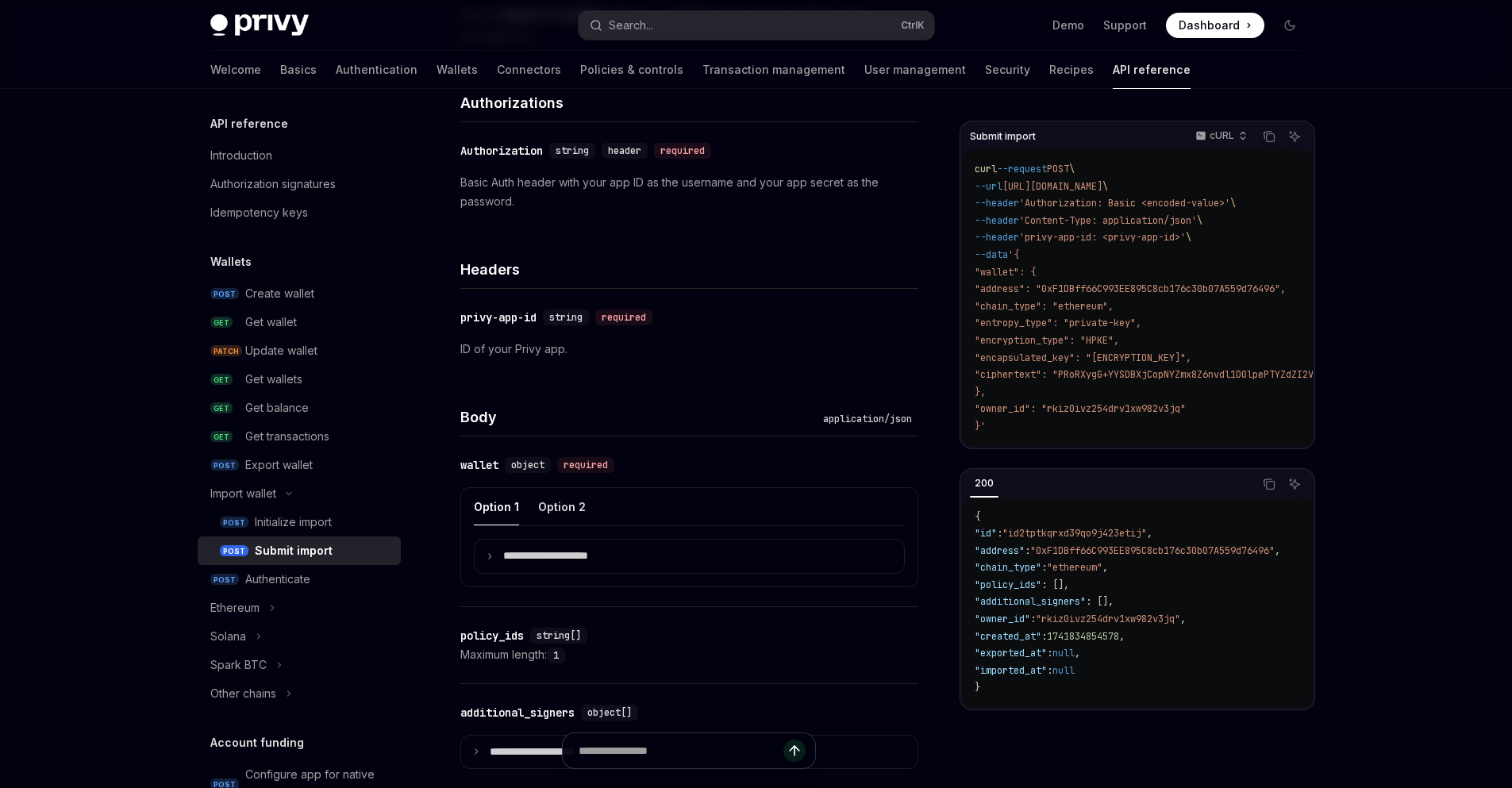
click at [265, 546] on div "Submit import" at bounding box center [293, 551] width 78 height 19
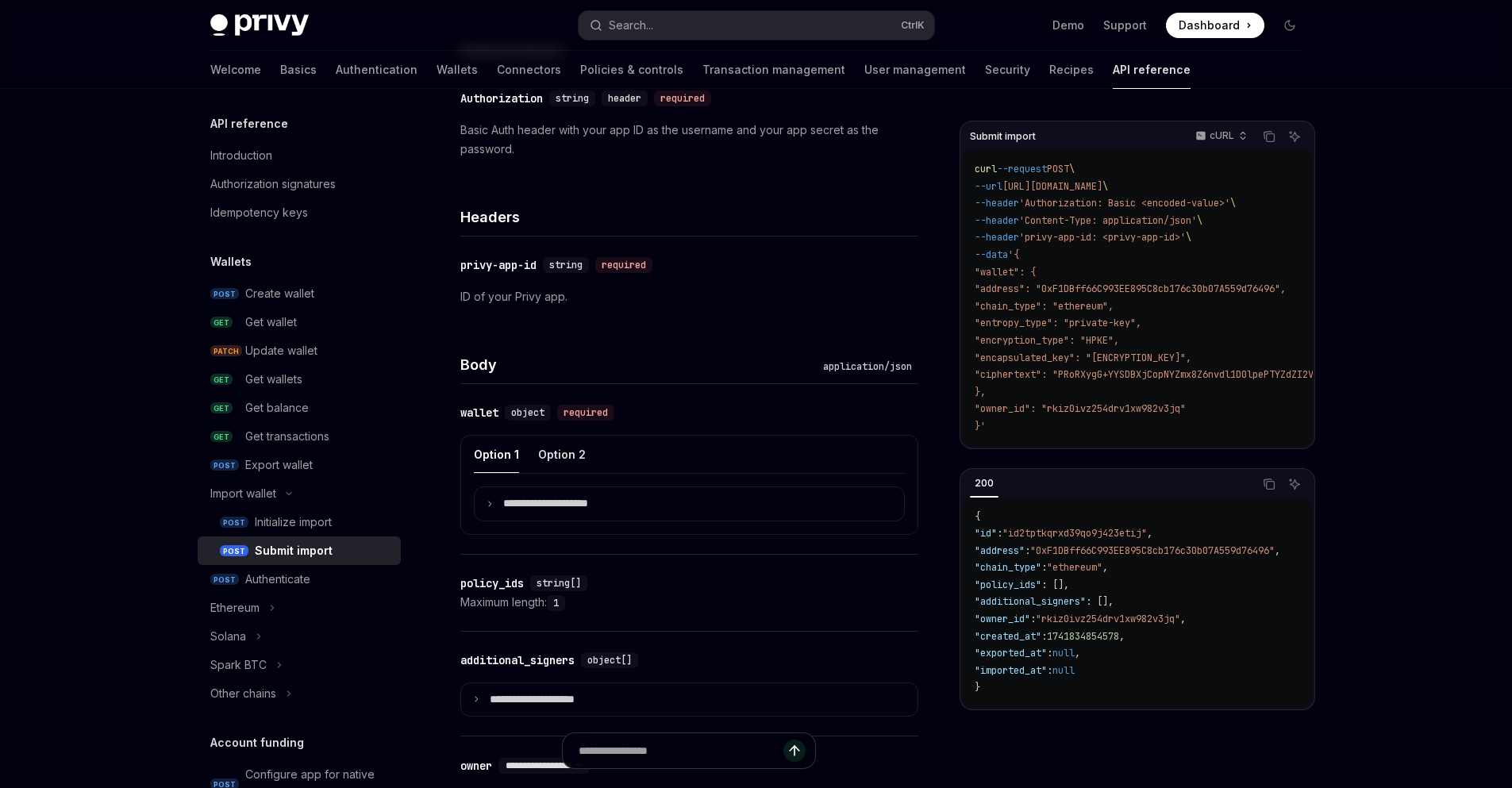
scroll to position [381, 0]
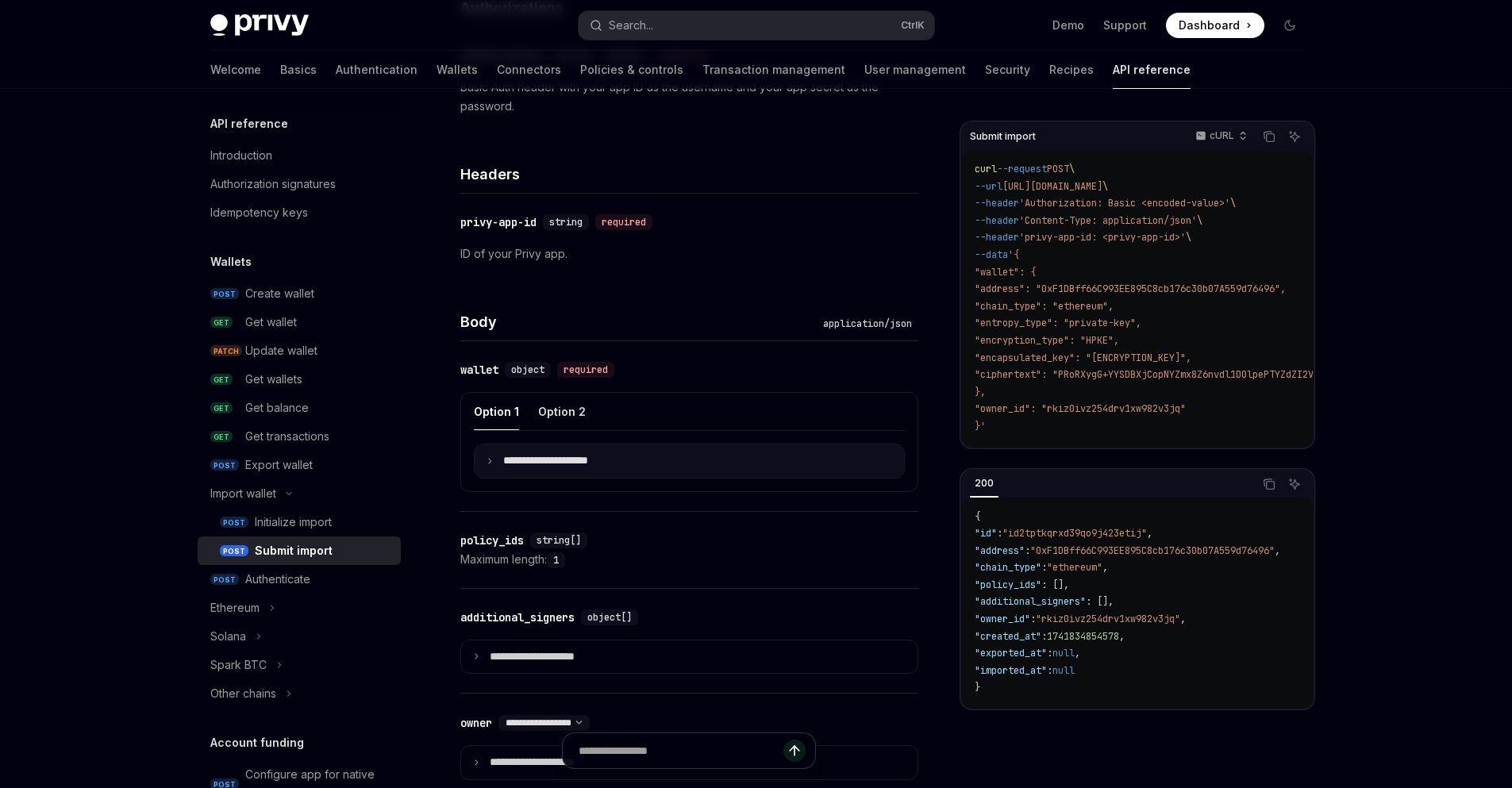
click at [484, 458] on summary "**********" at bounding box center [689, 462] width 430 height 33
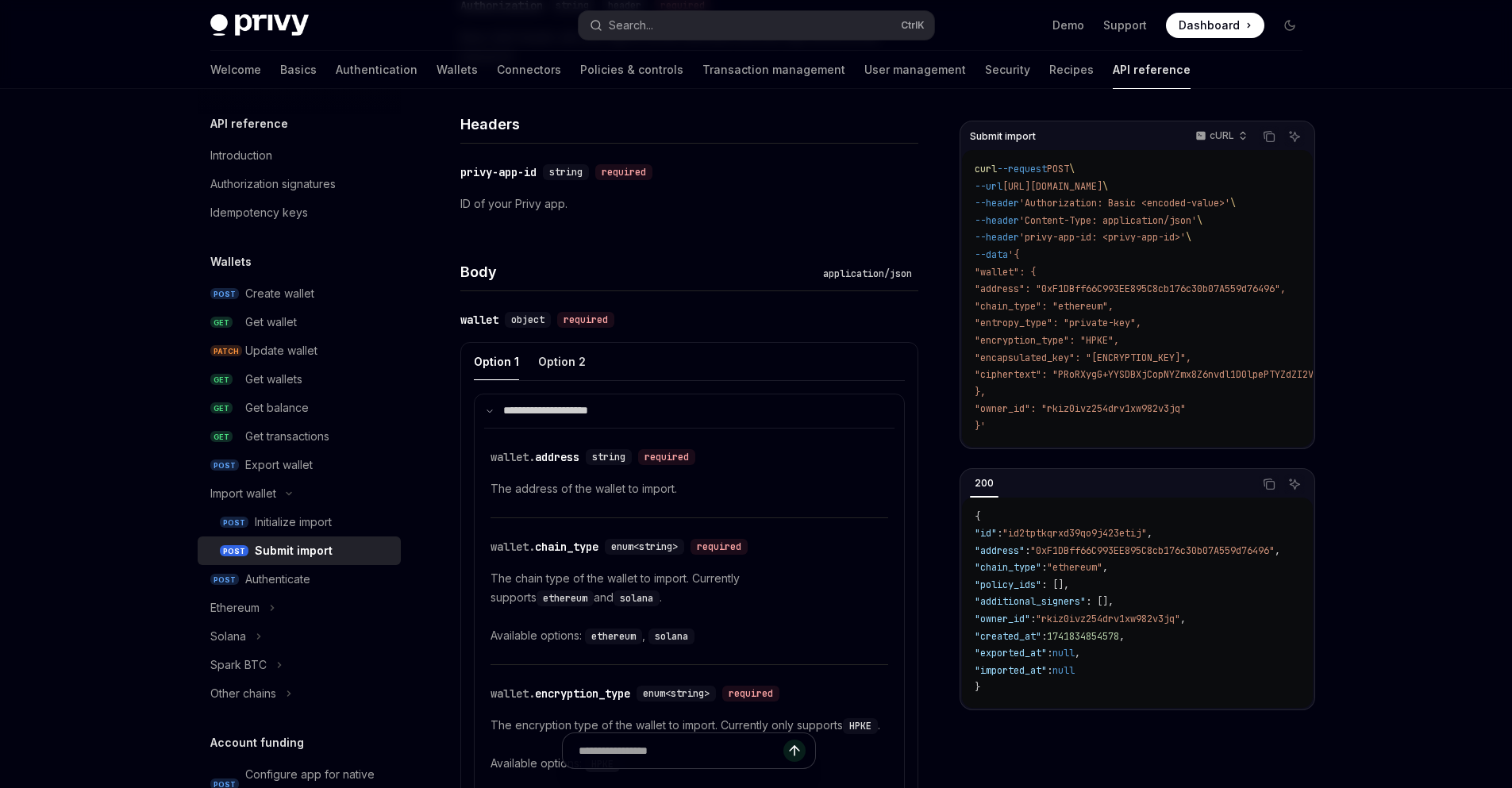
scroll to position [477, 0]
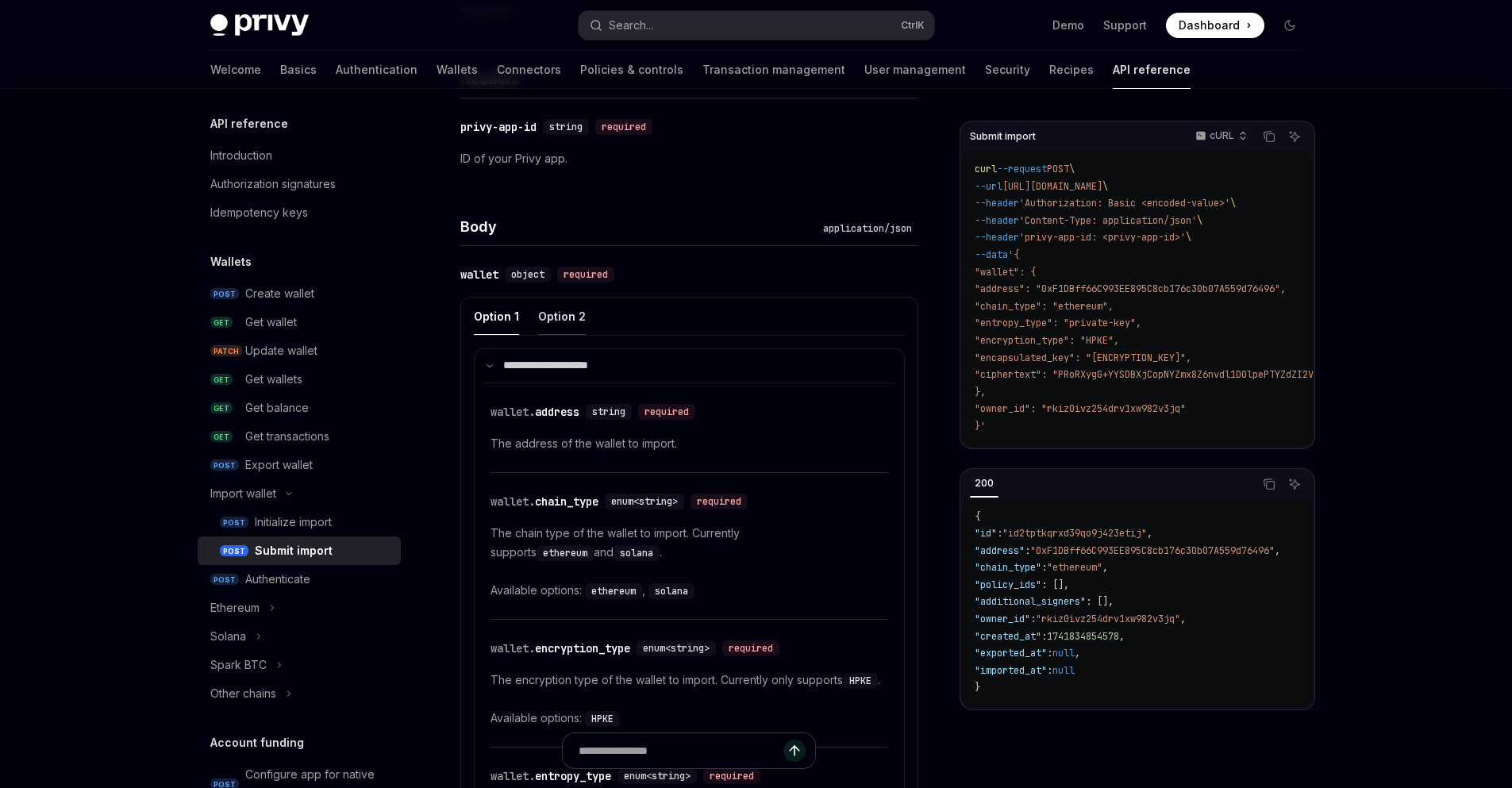
click at [562, 319] on div "Option 2" at bounding box center [562, 316] width 48 height 38
click at [490, 308] on div "Option 1" at bounding box center [496, 316] width 45 height 38
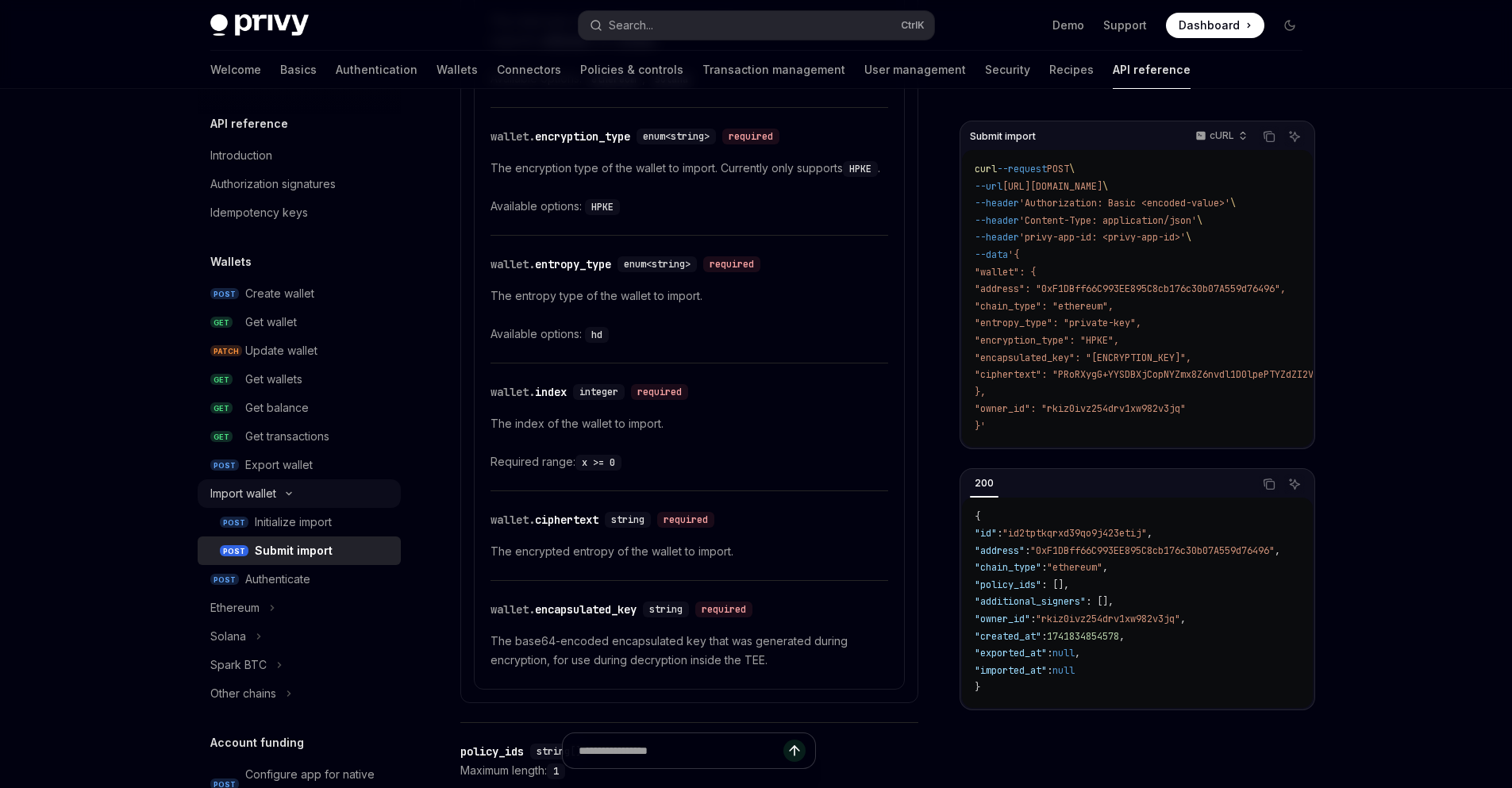
scroll to position [952, 0]
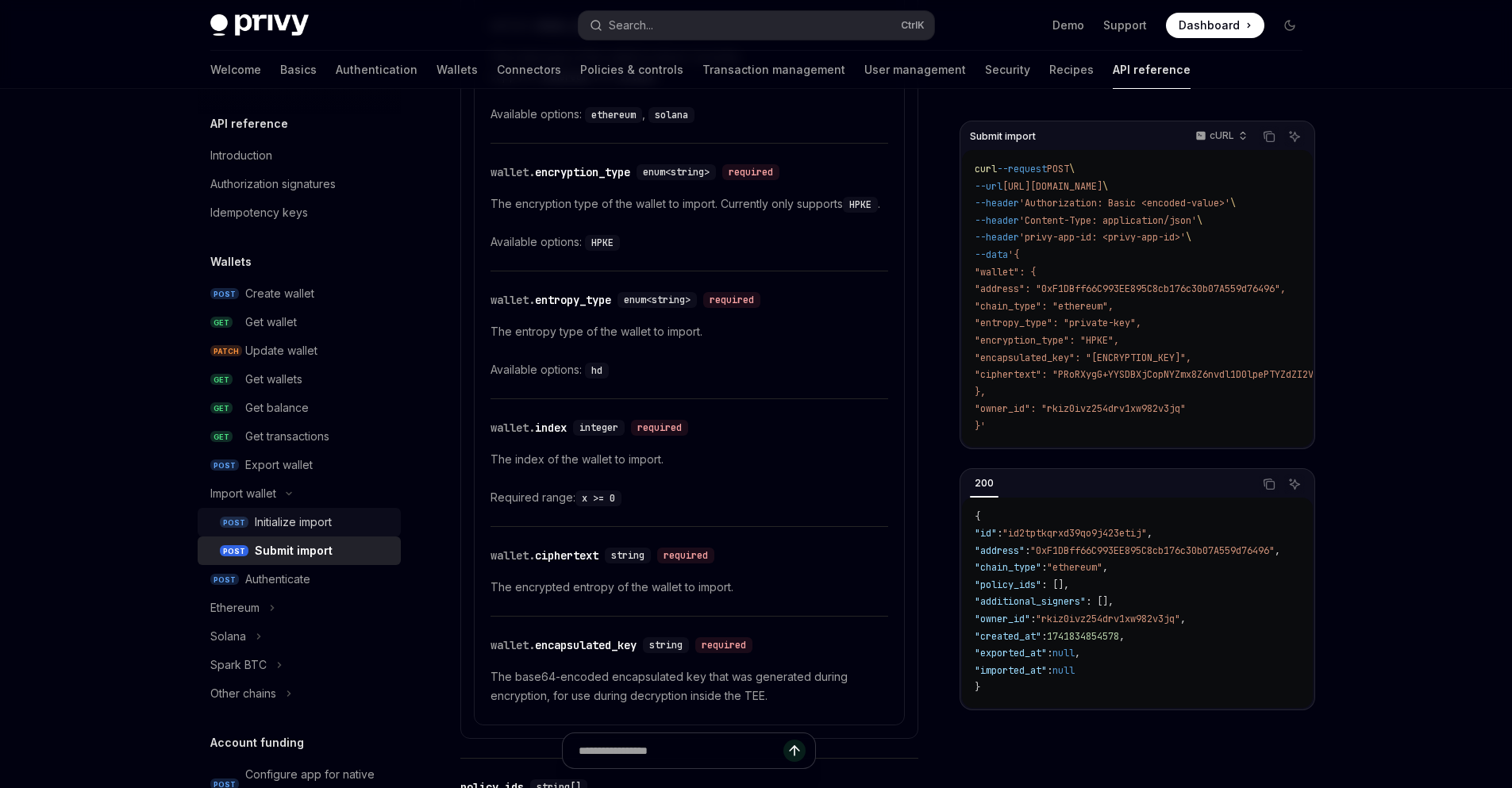
click at [292, 518] on div "Initialize import" at bounding box center [293, 522] width 77 height 19
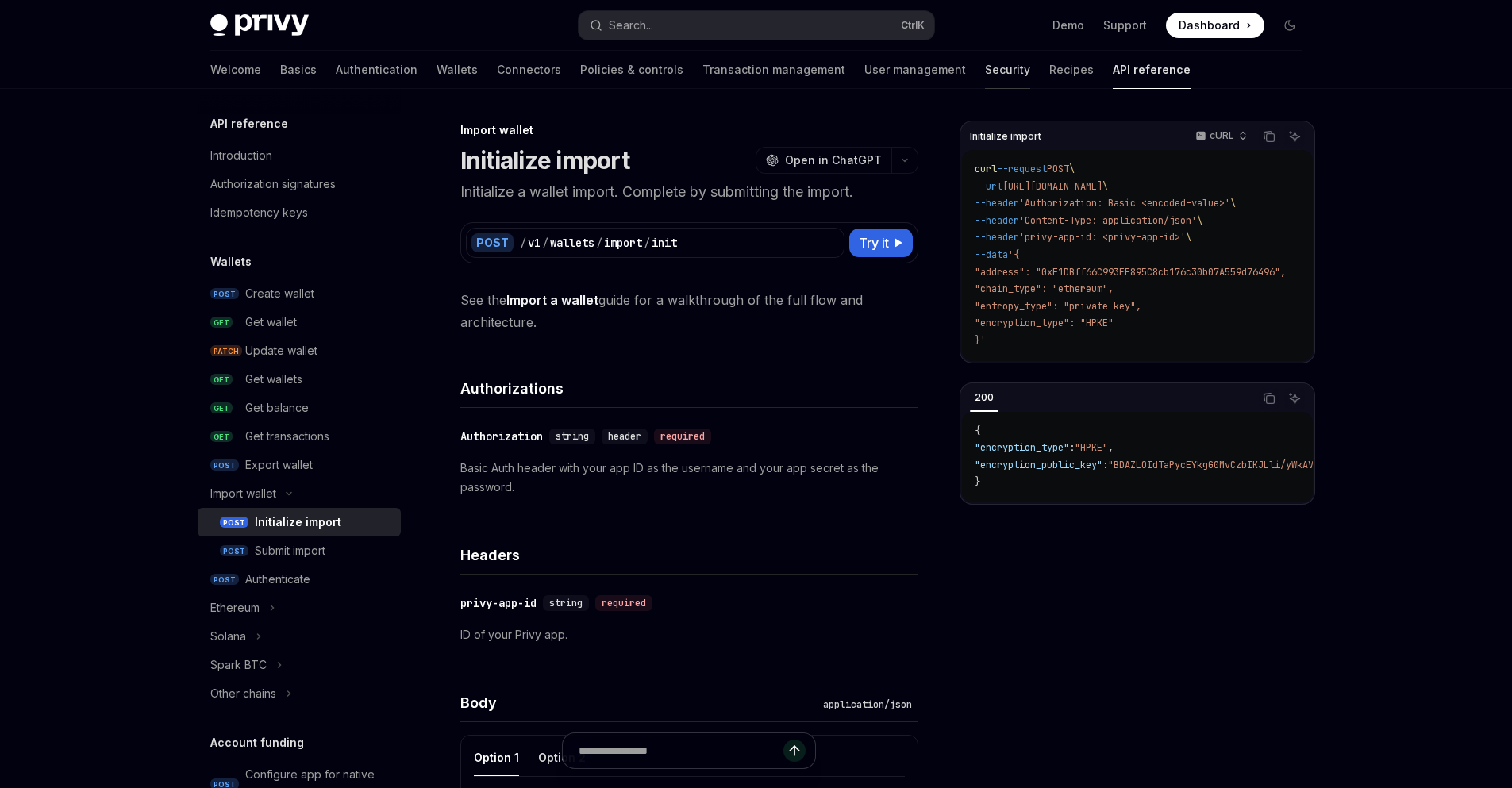
click at [985, 71] on link "Security" at bounding box center [1007, 70] width 45 height 38
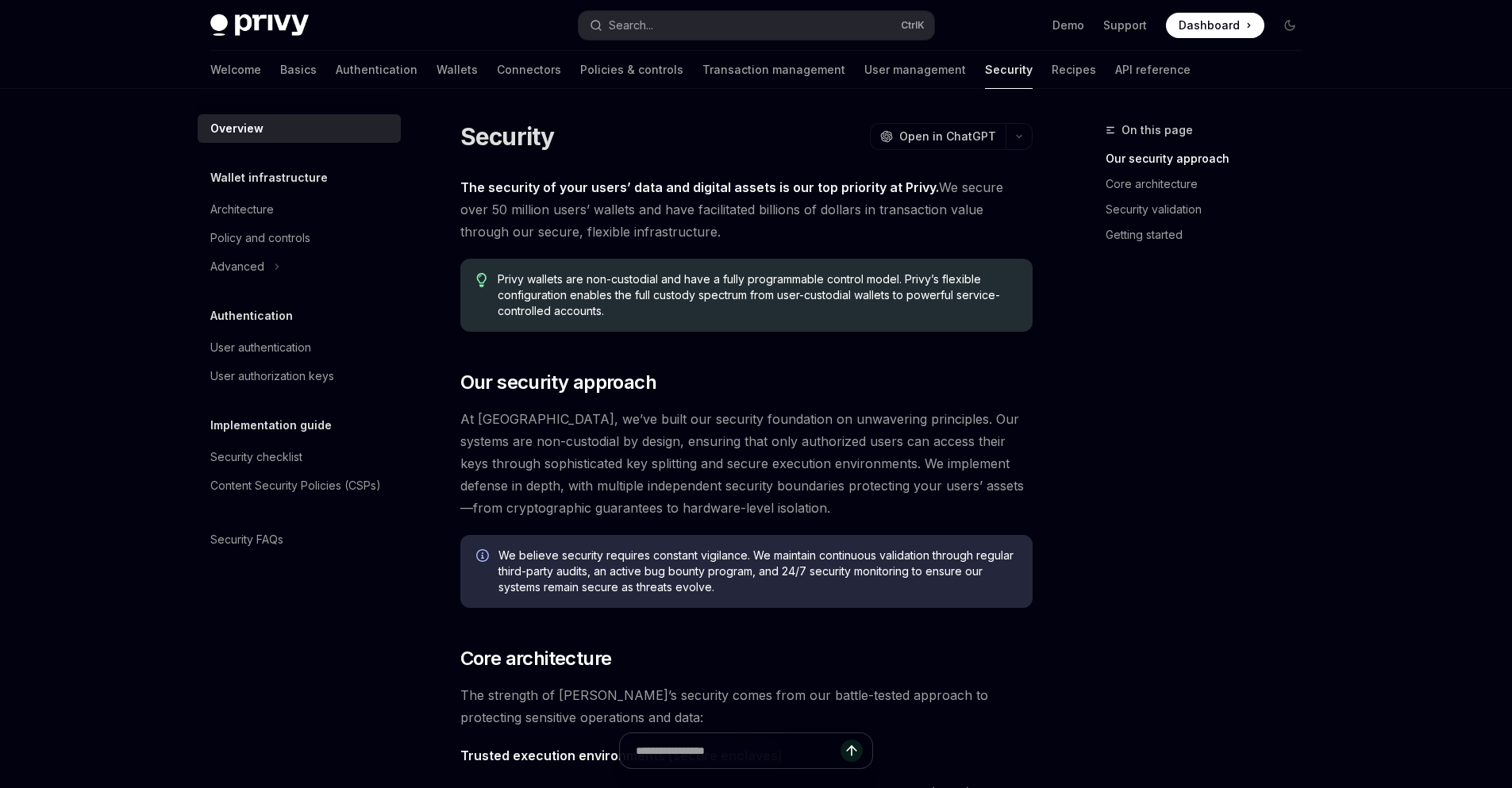
click at [271, 122] on div "Overview" at bounding box center [300, 129] width 181 height 19
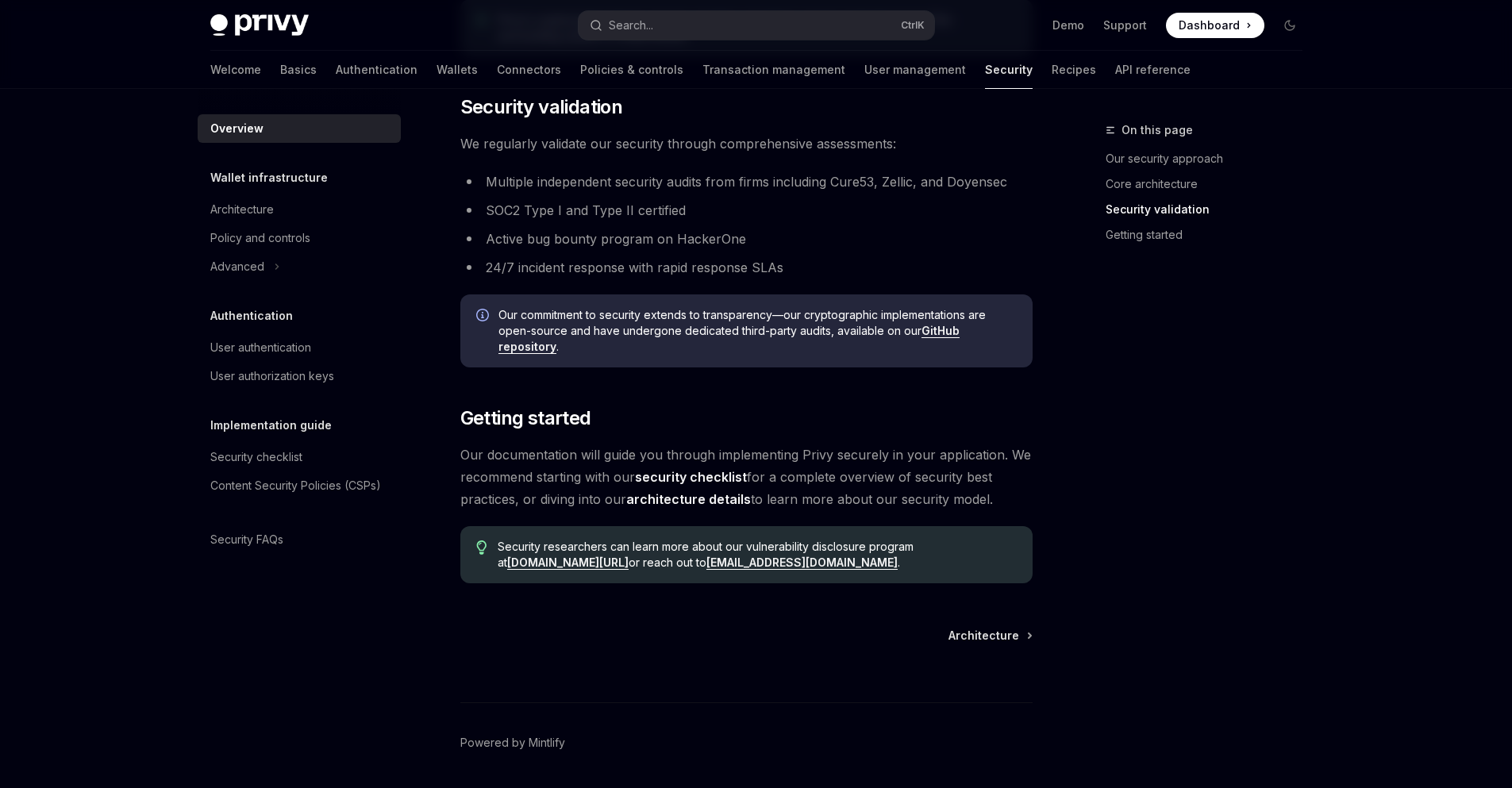
scroll to position [1061, 0]
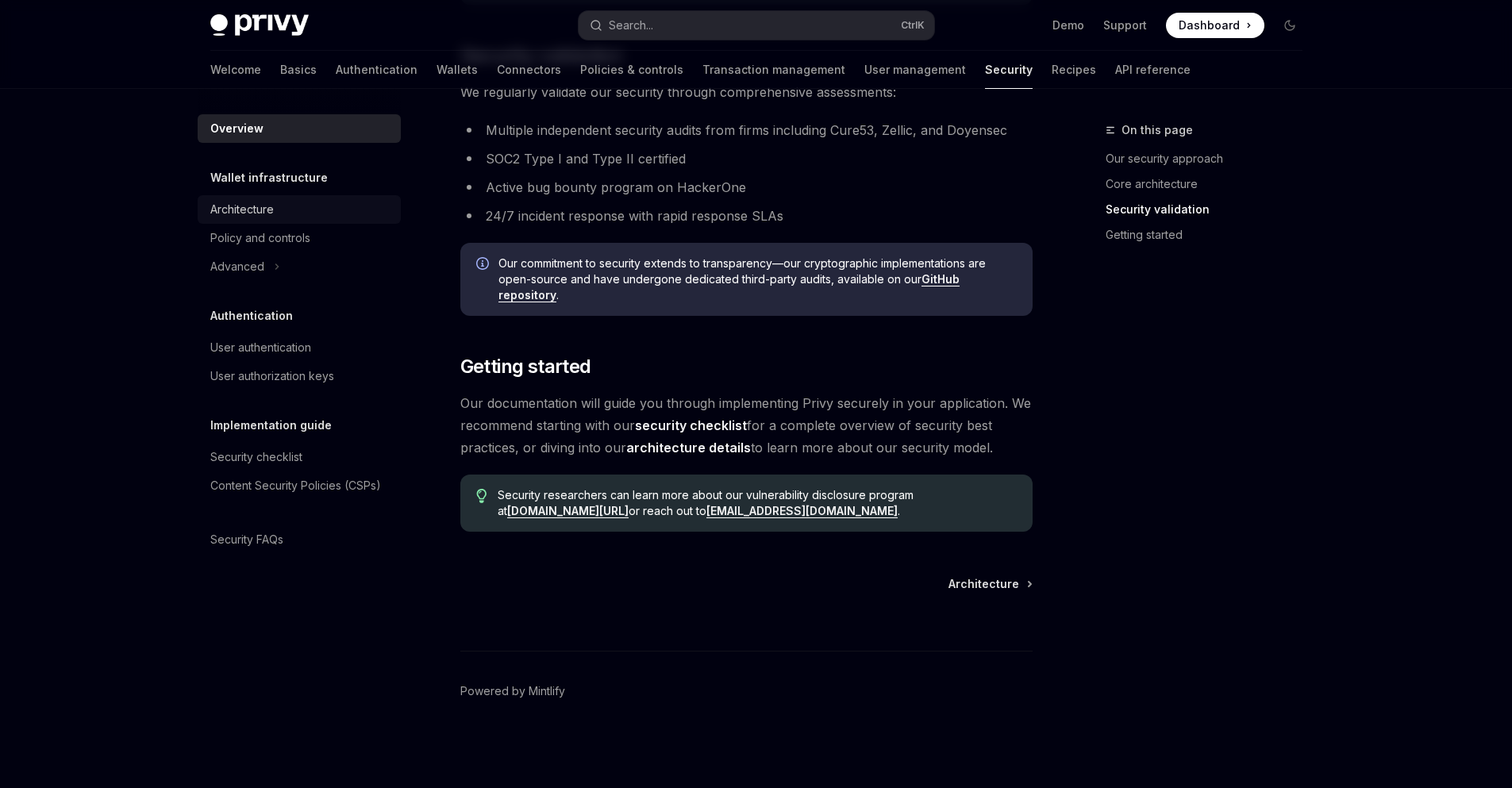
click at [234, 207] on div "Architecture" at bounding box center [242, 210] width 63 height 19
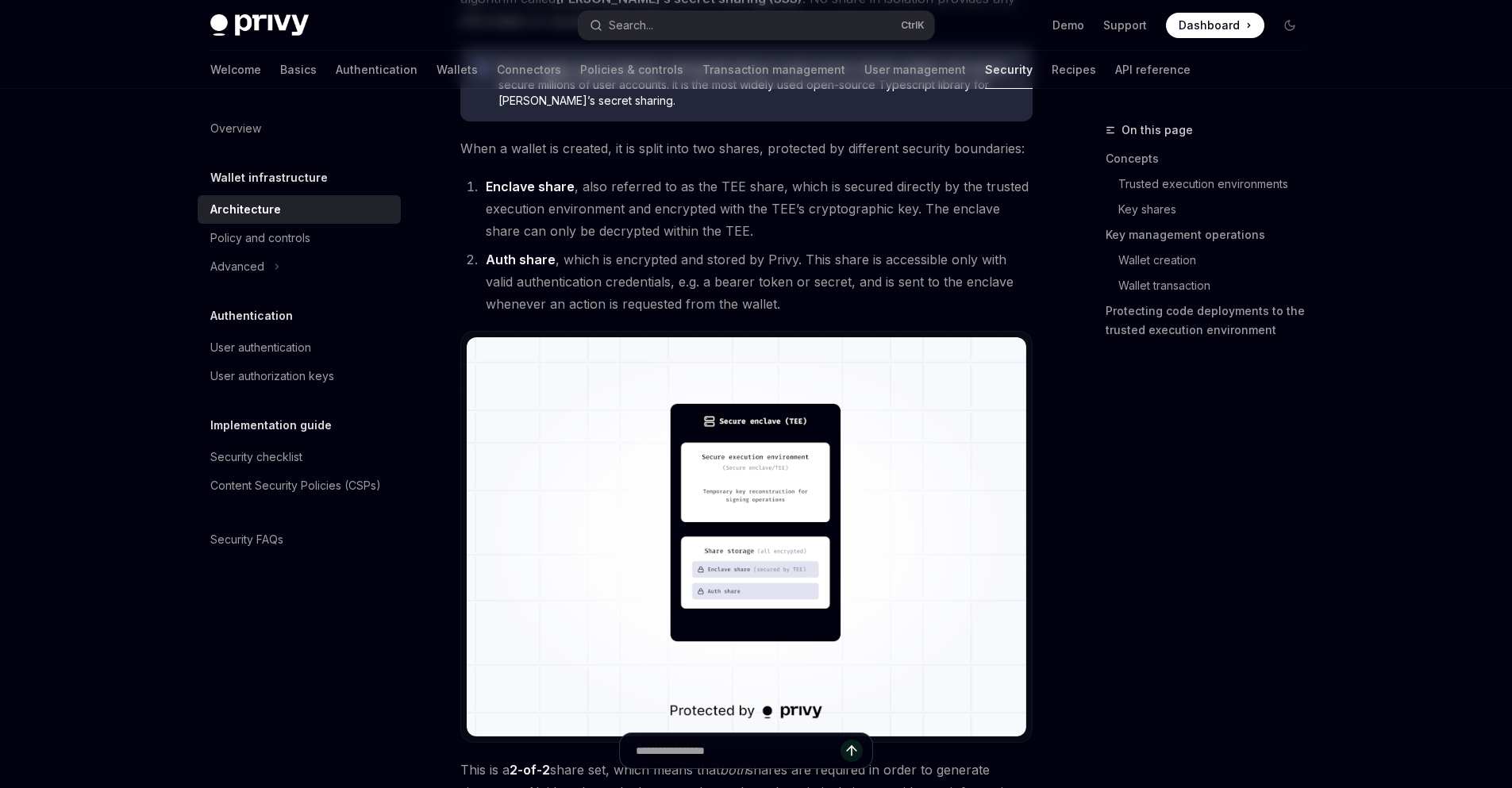
type textarea "*"
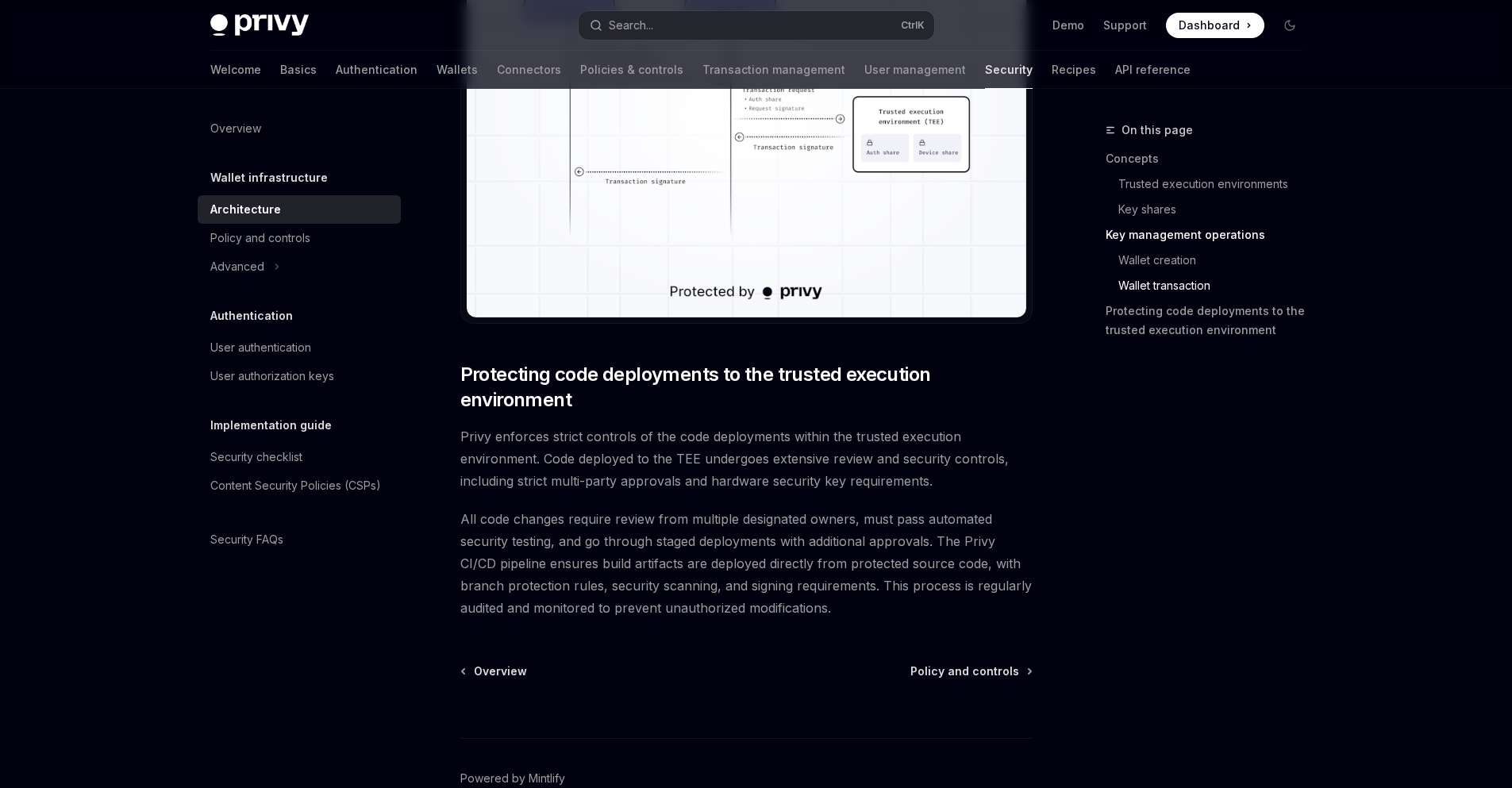
scroll to position [2953, 0]
